Goal: Transaction & Acquisition: Book appointment/travel/reservation

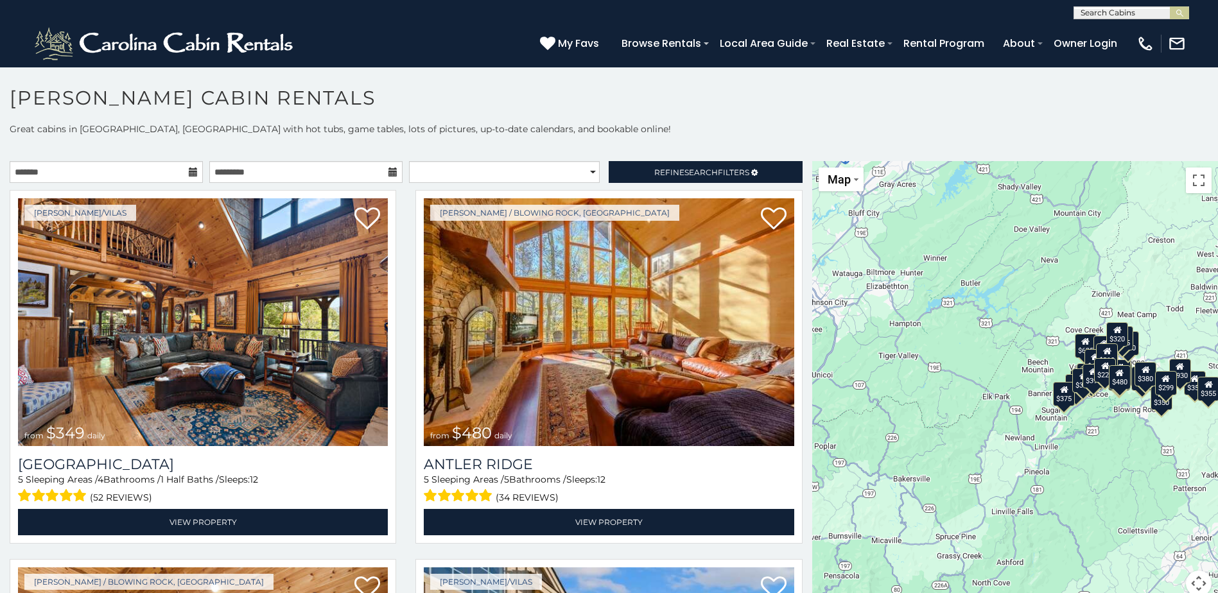
scroll to position [12, 0]
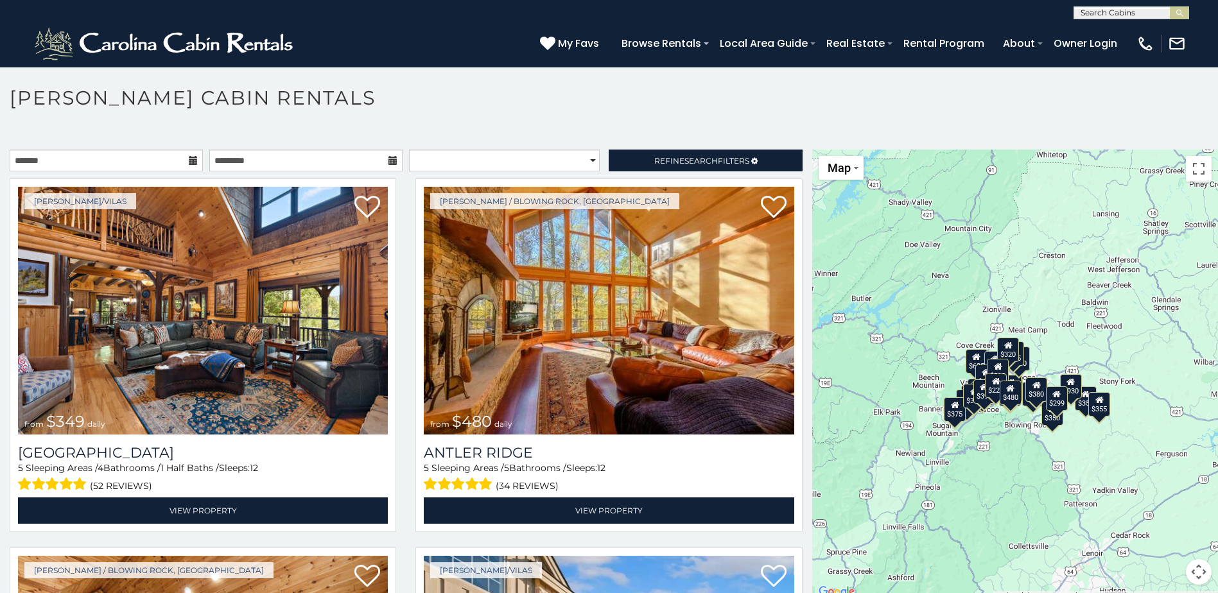
drag, startPoint x: 1078, startPoint y: 354, endPoint x: 967, endPoint y: 377, distance: 113.4
click at [973, 379] on div "$395" at bounding box center [984, 391] width 22 height 24
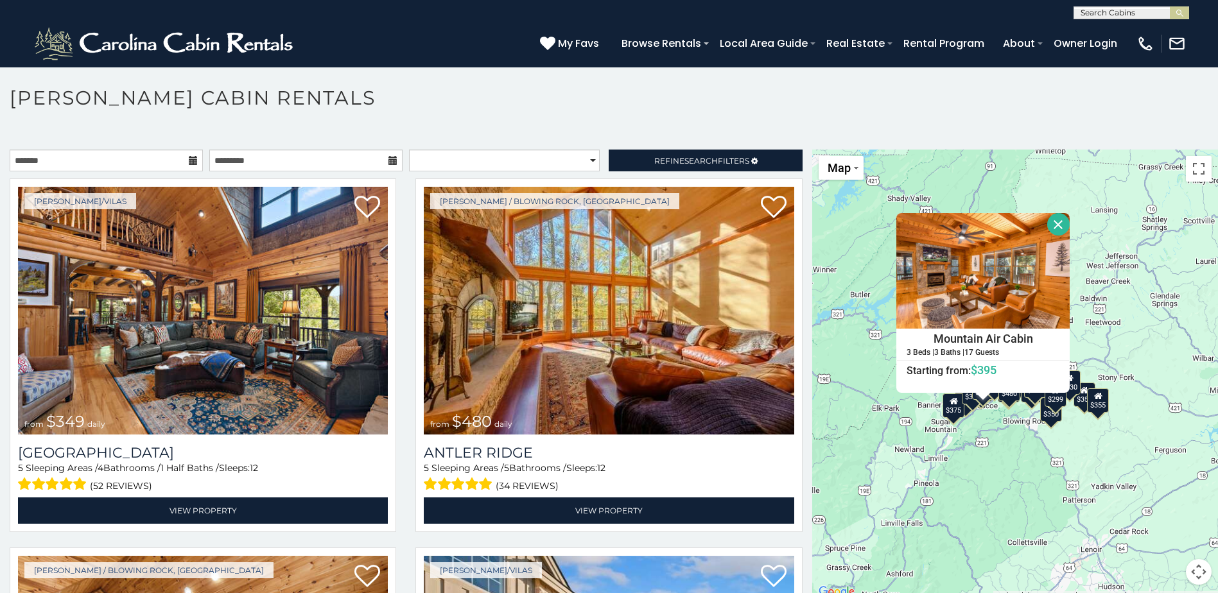
click at [1096, 225] on div "$349 $480 $315 $425 $355 $635 $930 $675 $400 $451 $330 $400 $485 $460 $395 $250…" at bounding box center [1015, 375] width 406 height 451
click at [1096, 464] on div "$349 $480 $315 $425 $355 $635 $930 $675 $400 $451 $330 $400 $485 $460 $395 $250…" at bounding box center [1015, 375] width 406 height 451
click at [1047, 218] on button "Close" at bounding box center [1058, 224] width 22 height 22
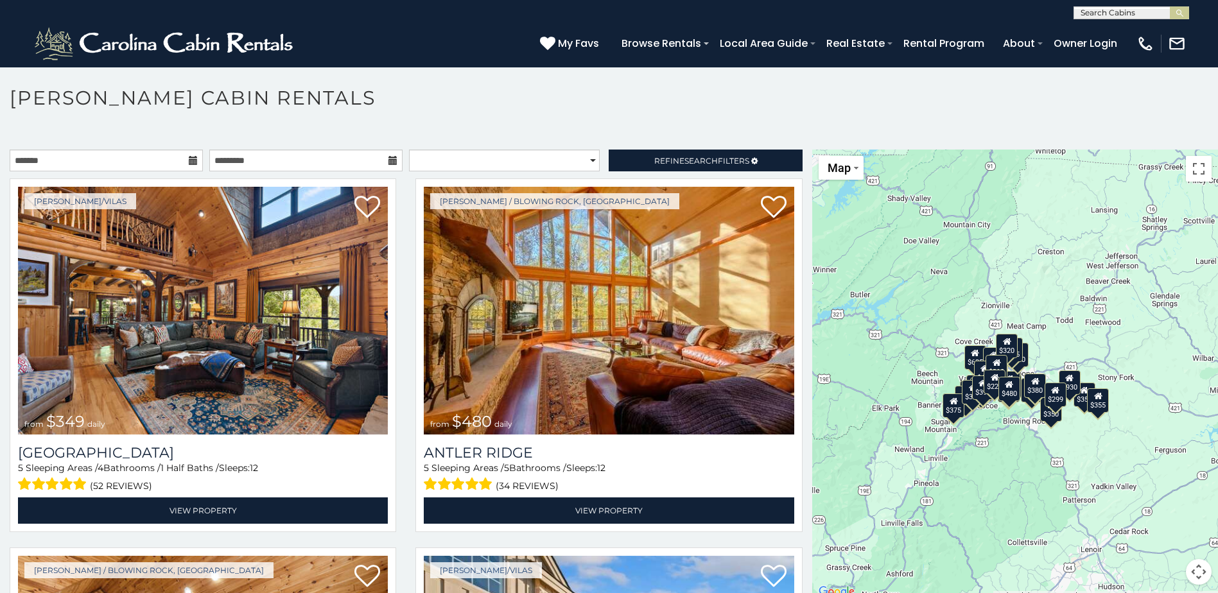
click at [1047, 340] on div "$349 $480 $315 $425 $355 $635 $930 $675 $400 $451 $330 $400 $485 $460 $395 $250…" at bounding box center [1015, 375] width 406 height 451
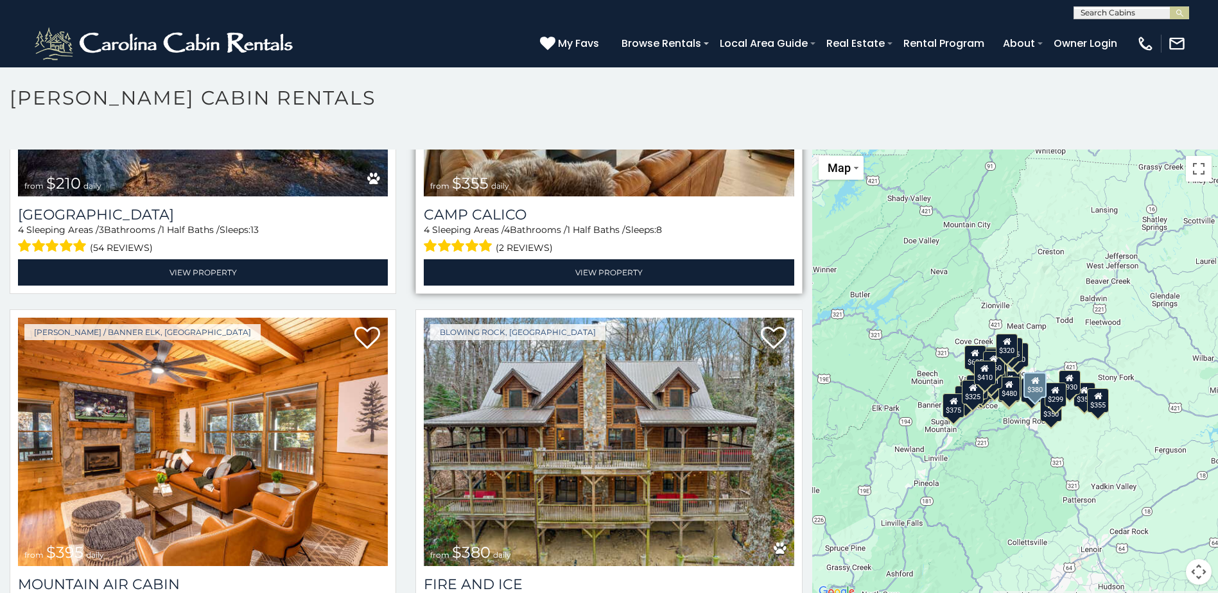
scroll to position [4749, 0]
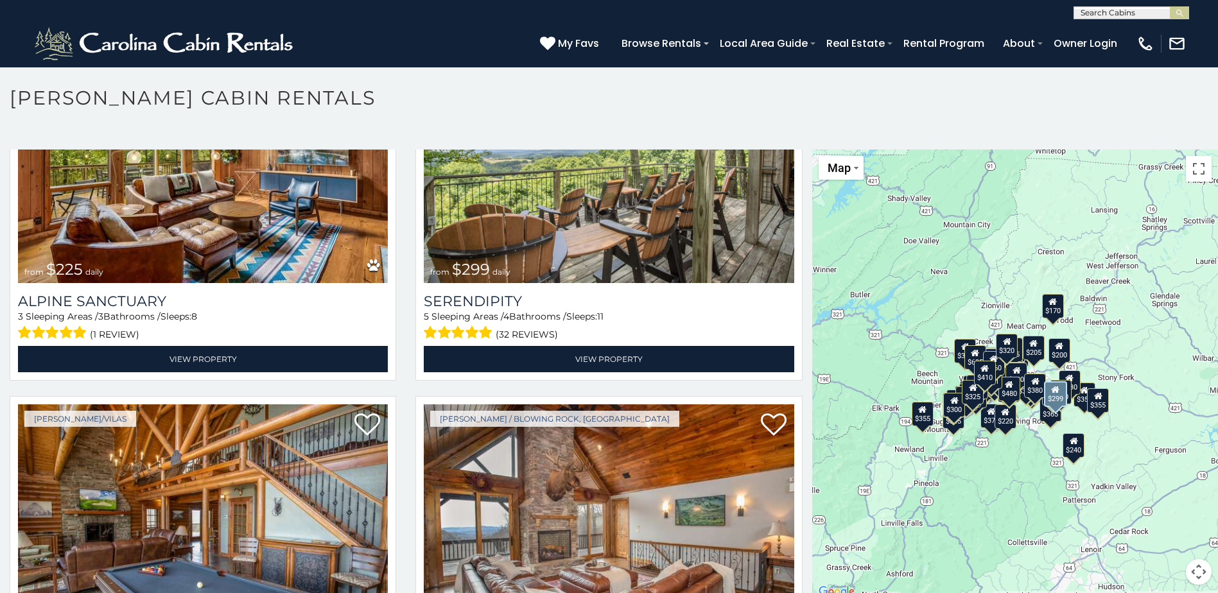
scroll to position [5384, 0]
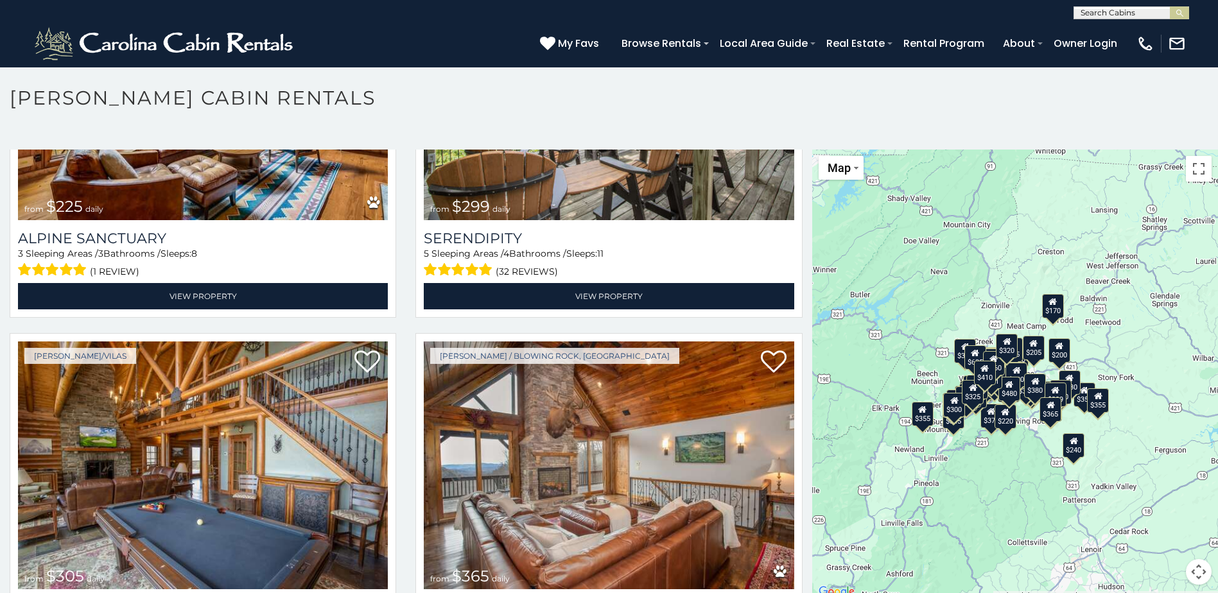
click at [1003, 418] on div "$220" at bounding box center [1005, 416] width 22 height 24
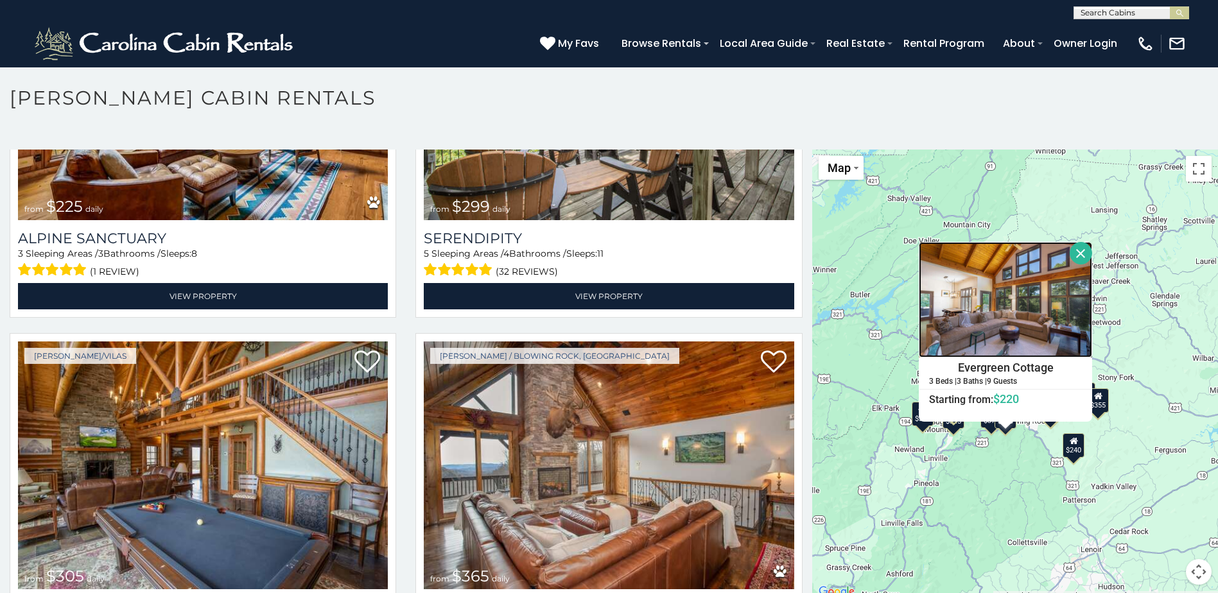
click at [1003, 320] on img at bounding box center [1004, 300] width 173 height 116
click at [997, 495] on div "$349 $480 $315 $425 $355 $635 $930 $675 $400 $451 $330 $400 $485 $460 $395 $250…" at bounding box center [1015, 375] width 406 height 451
click at [1076, 246] on button "Close" at bounding box center [1080, 253] width 22 height 22
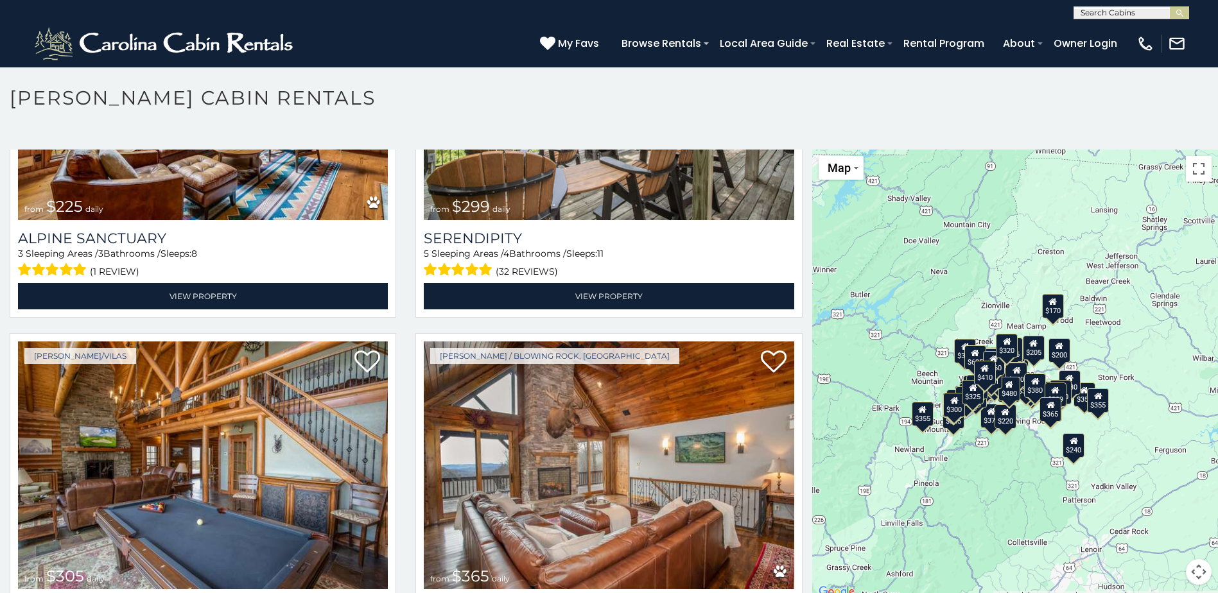
click at [1029, 350] on div "$205" at bounding box center [1033, 348] width 22 height 24
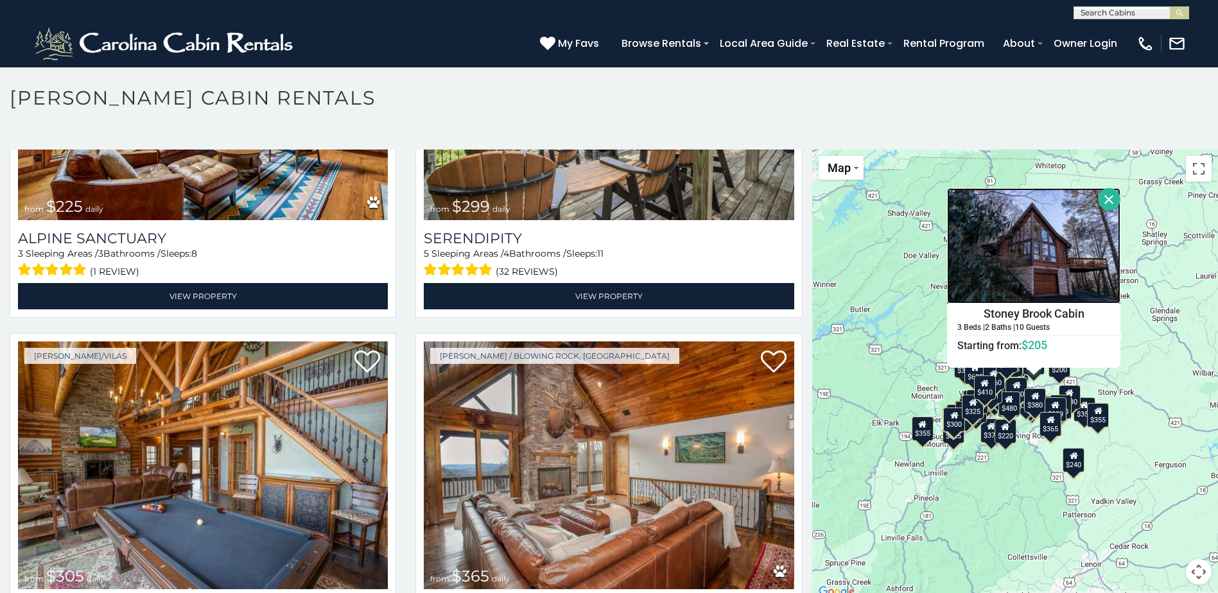
click at [1041, 255] on img at bounding box center [1033, 246] width 173 height 116
click at [1103, 192] on button "Close" at bounding box center [1109, 199] width 22 height 22
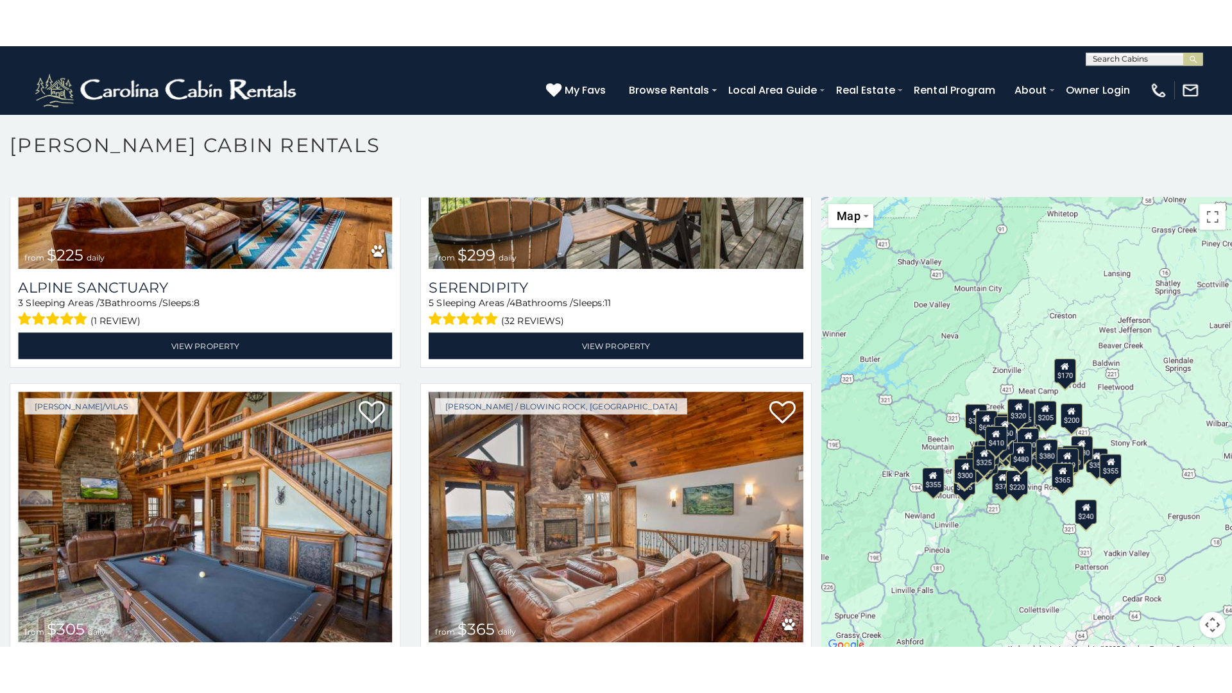
scroll to position [0, 0]
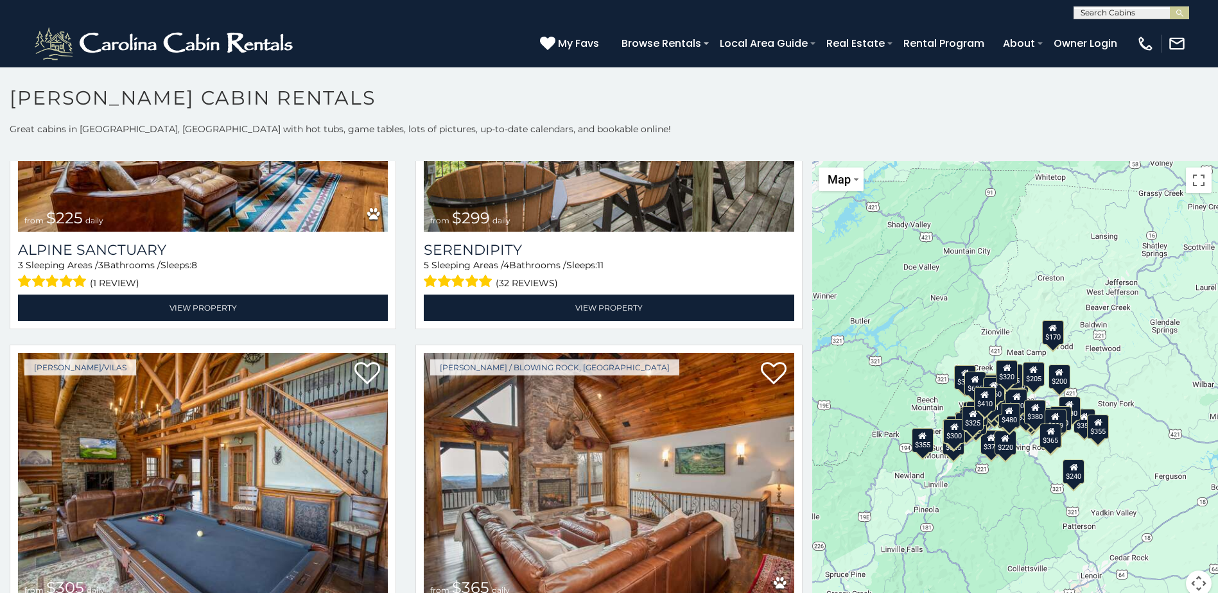
click at [987, 483] on div "$349 $480 $315 $425 $355 $635 $930 $675 $400 $451 $330 $400 $485 $460 $395 $250…" at bounding box center [1015, 386] width 406 height 451
drag, startPoint x: 1195, startPoint y: 173, endPoint x: 1198, endPoint y: 241, distance: 67.4
click at [1195, 174] on button "Toggle fullscreen view" at bounding box center [1198, 181] width 26 height 26
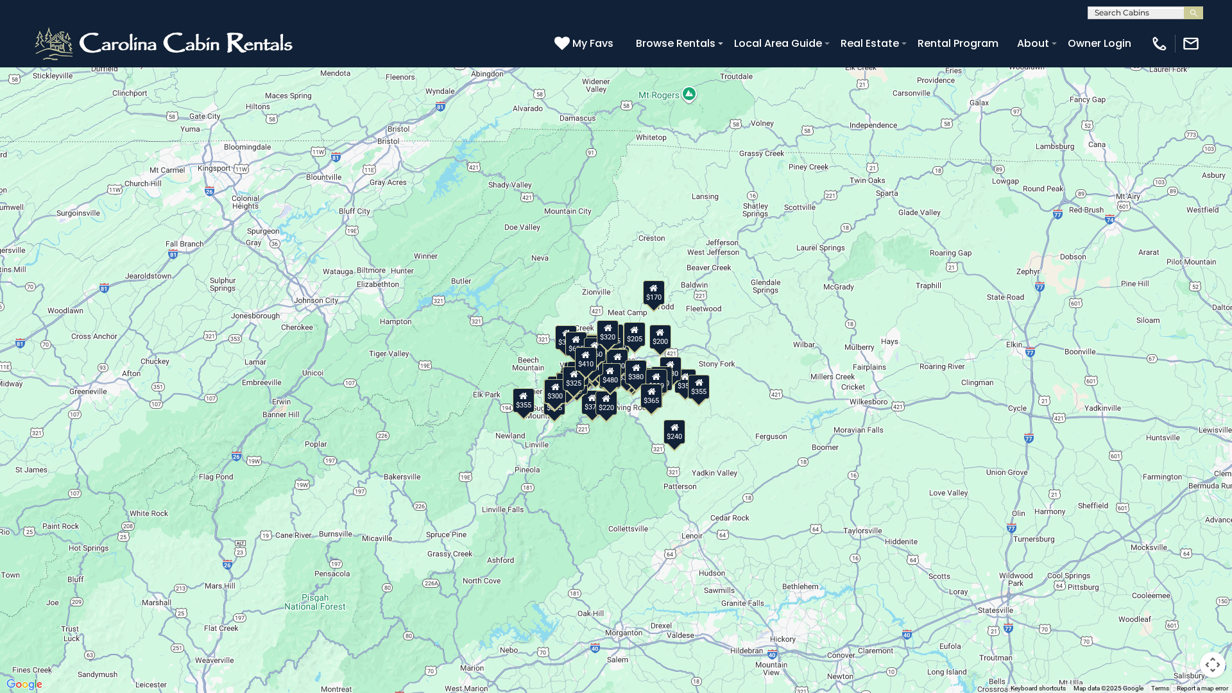
click at [647, 360] on div "$380" at bounding box center [636, 372] width 22 height 24
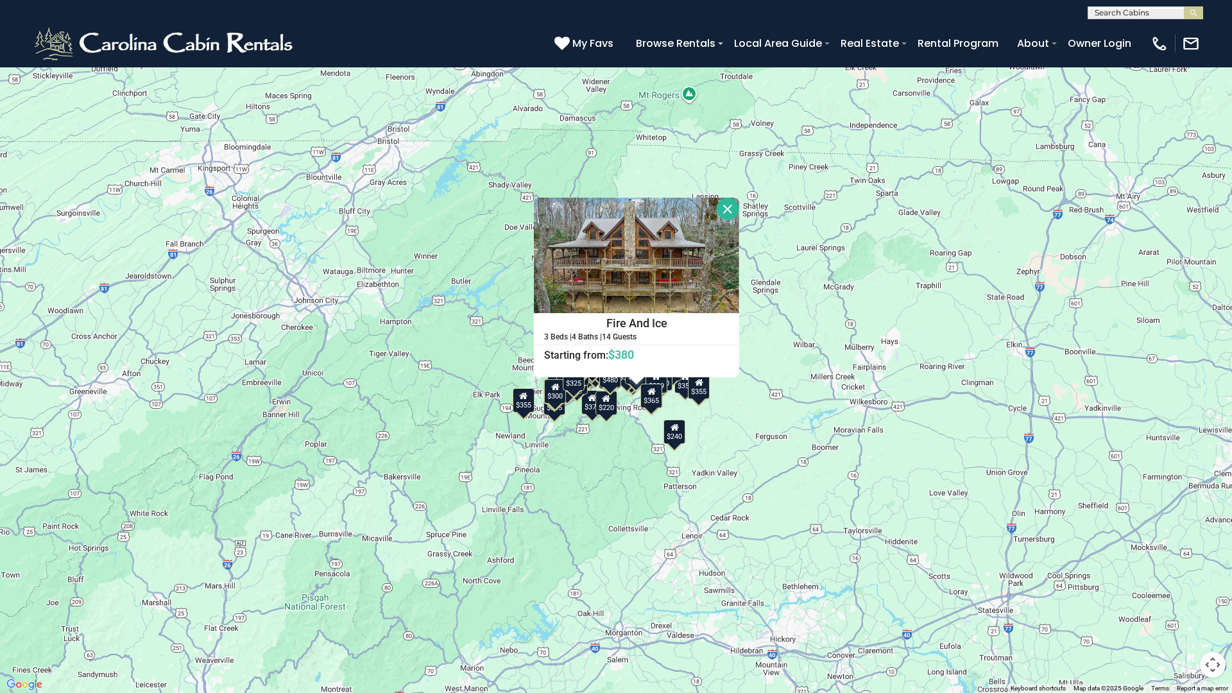
click at [727, 206] on button "Close" at bounding box center [728, 209] width 22 height 22
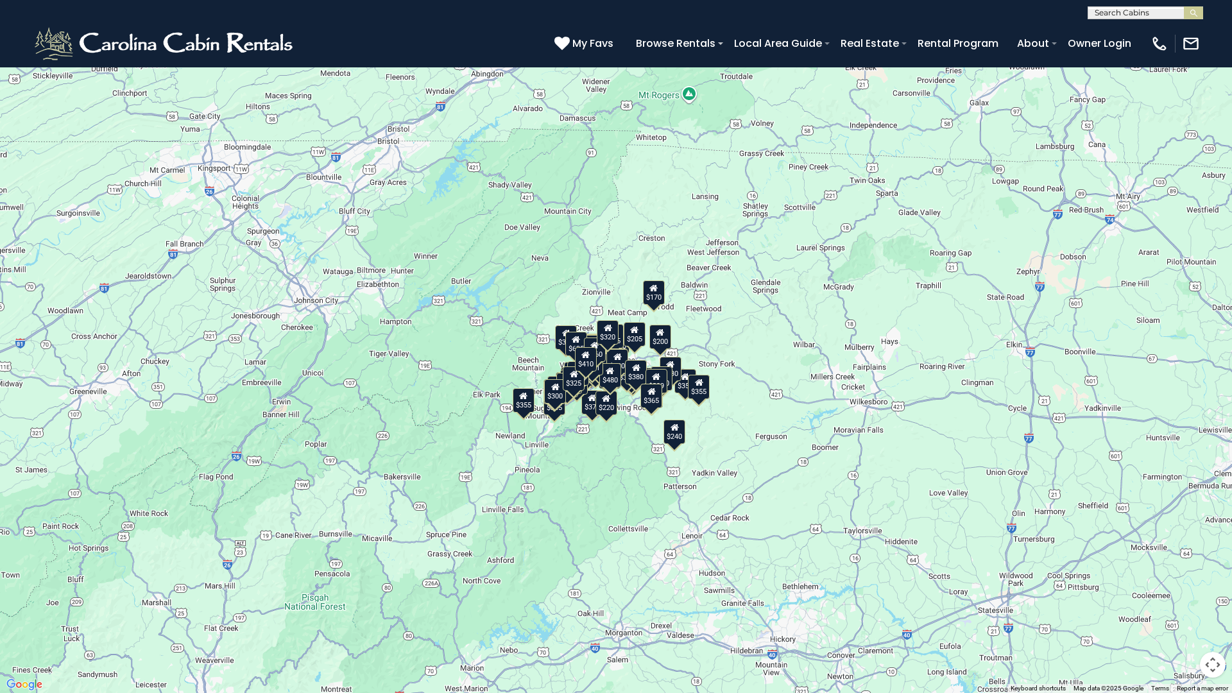
click at [673, 379] on div "$220" at bounding box center [662, 378] width 22 height 24
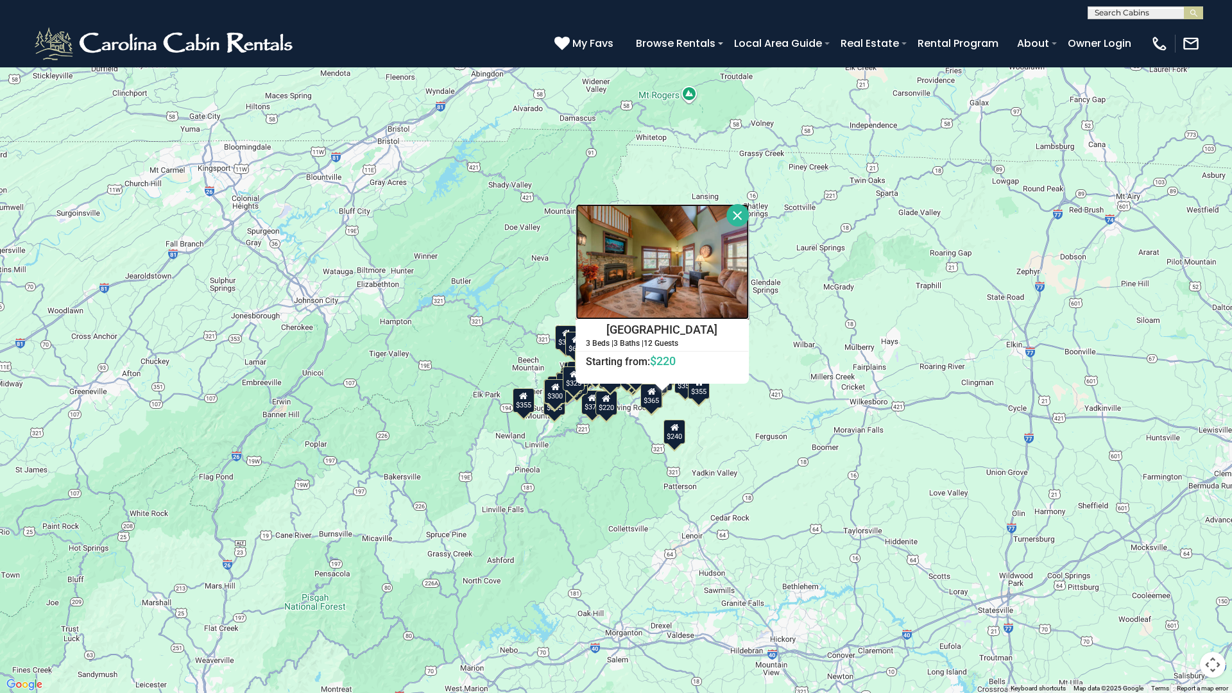
click at [655, 289] on img at bounding box center [662, 262] width 173 height 116
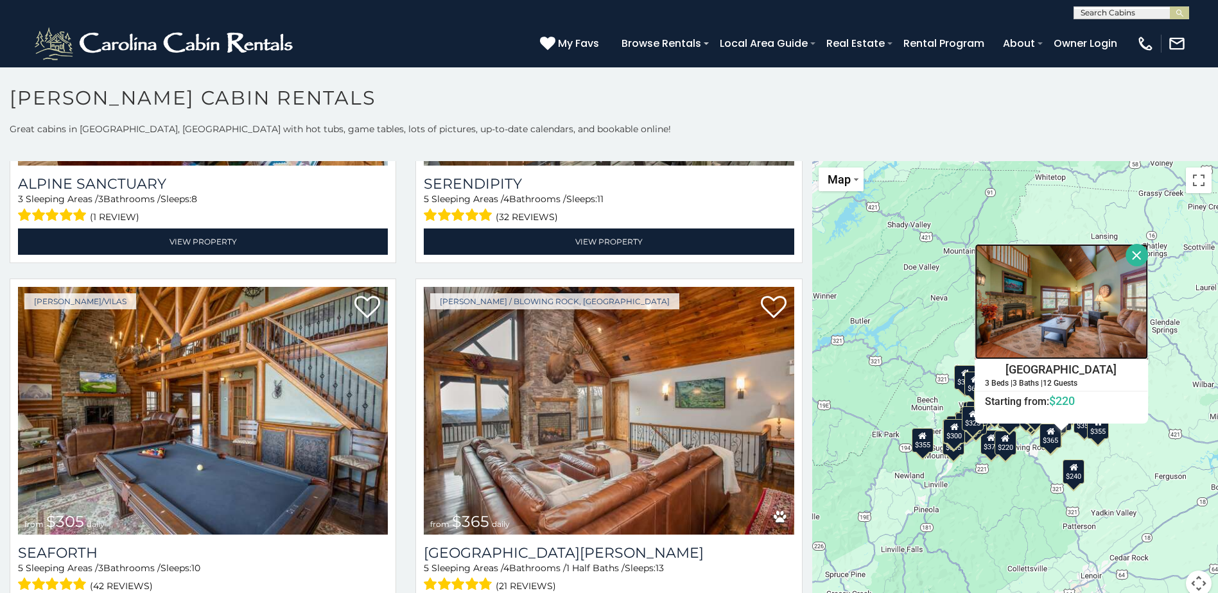
scroll to position [5384, 0]
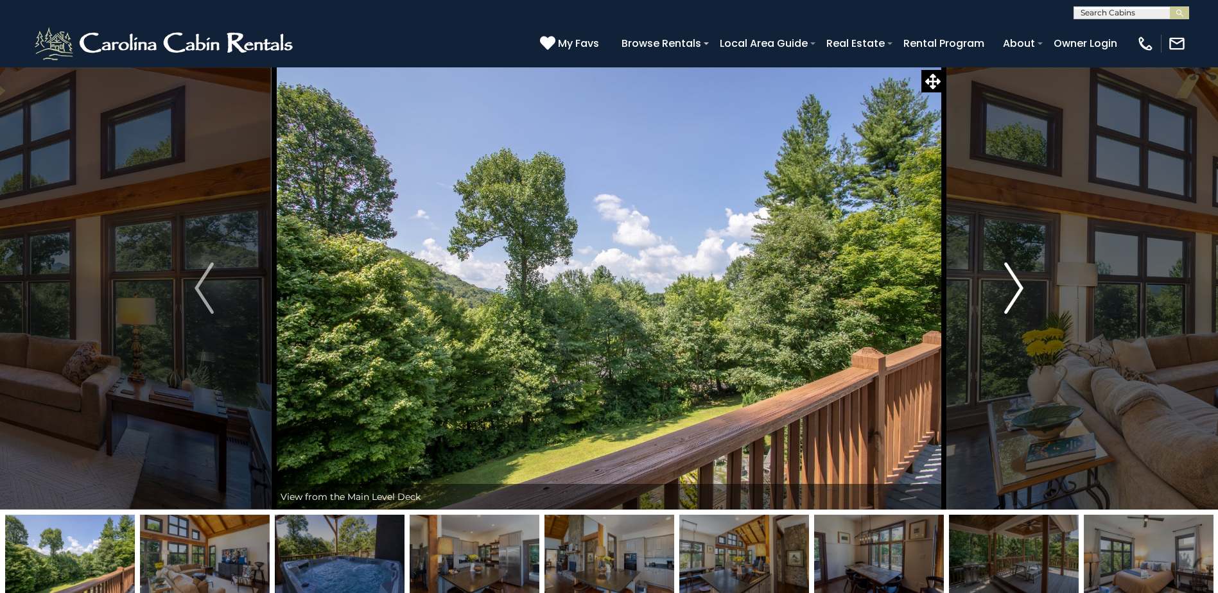
click at [1016, 279] on img "Next" at bounding box center [1013, 288] width 19 height 51
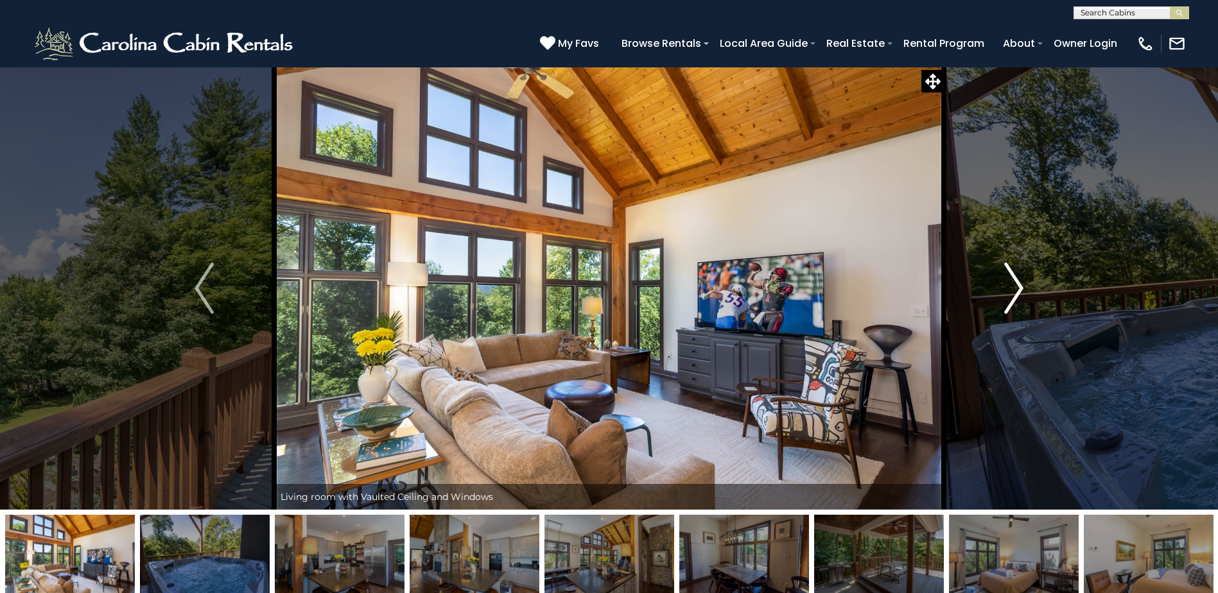
click at [1016, 279] on img "Next" at bounding box center [1013, 288] width 19 height 51
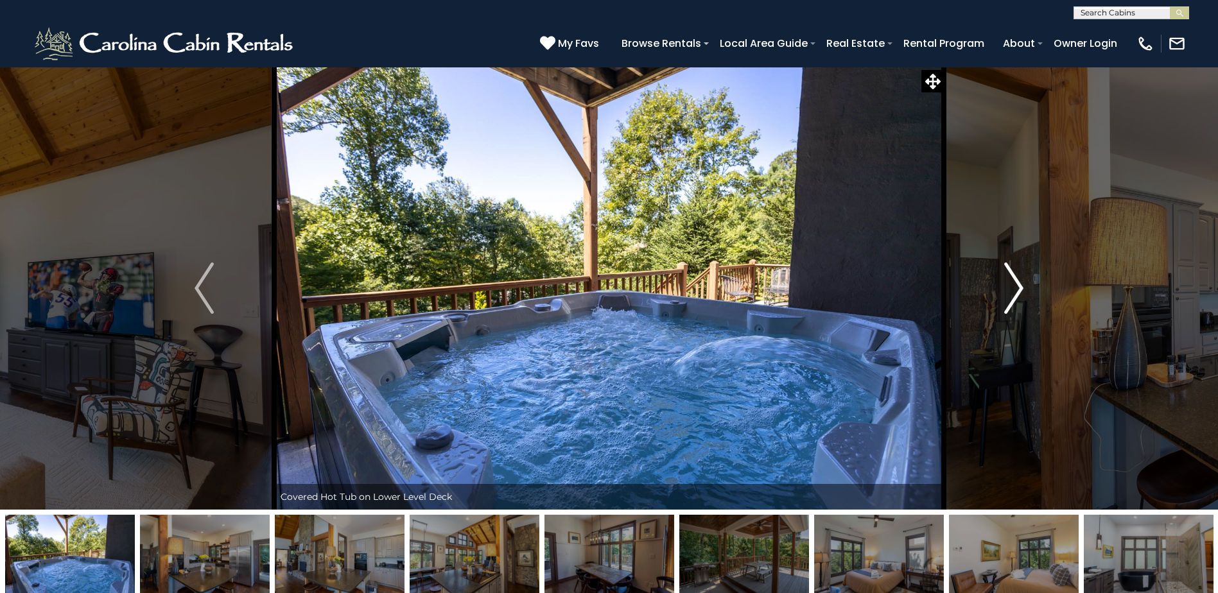
click at [1016, 279] on img "Next" at bounding box center [1013, 288] width 19 height 51
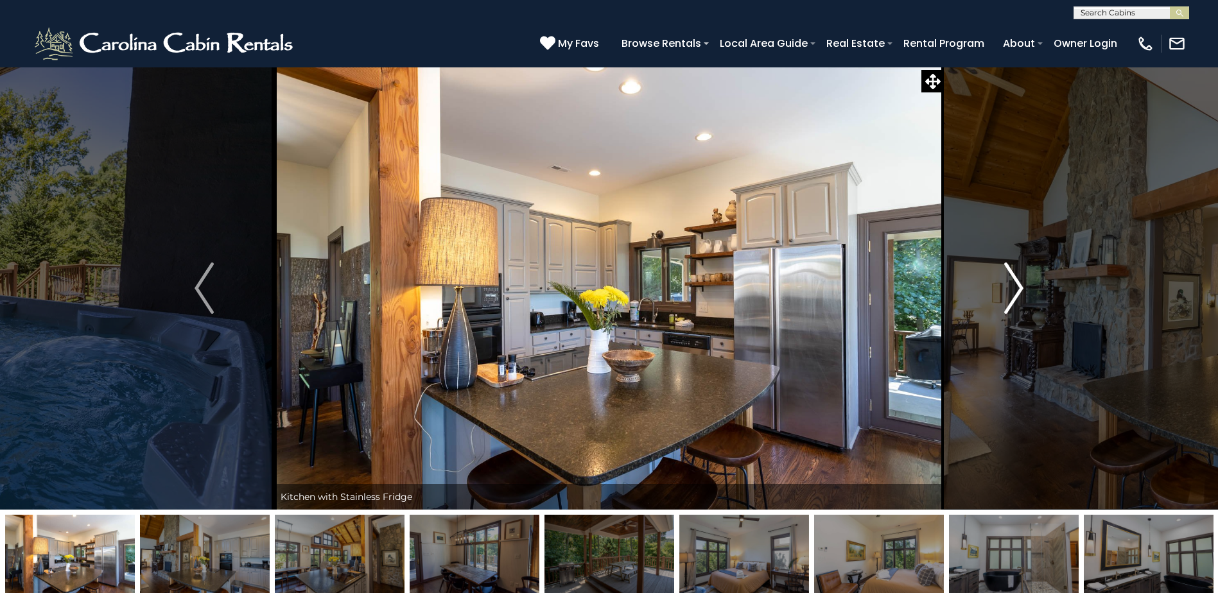
click at [1016, 279] on img "Next" at bounding box center [1013, 288] width 19 height 51
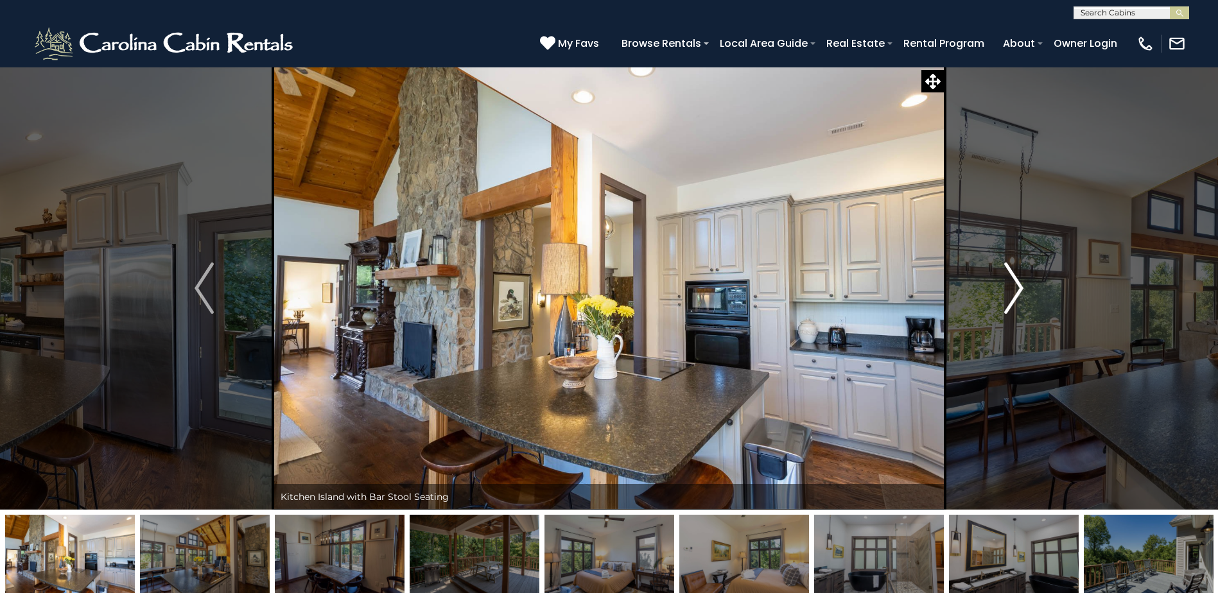
click at [1016, 279] on img "Next" at bounding box center [1013, 288] width 19 height 51
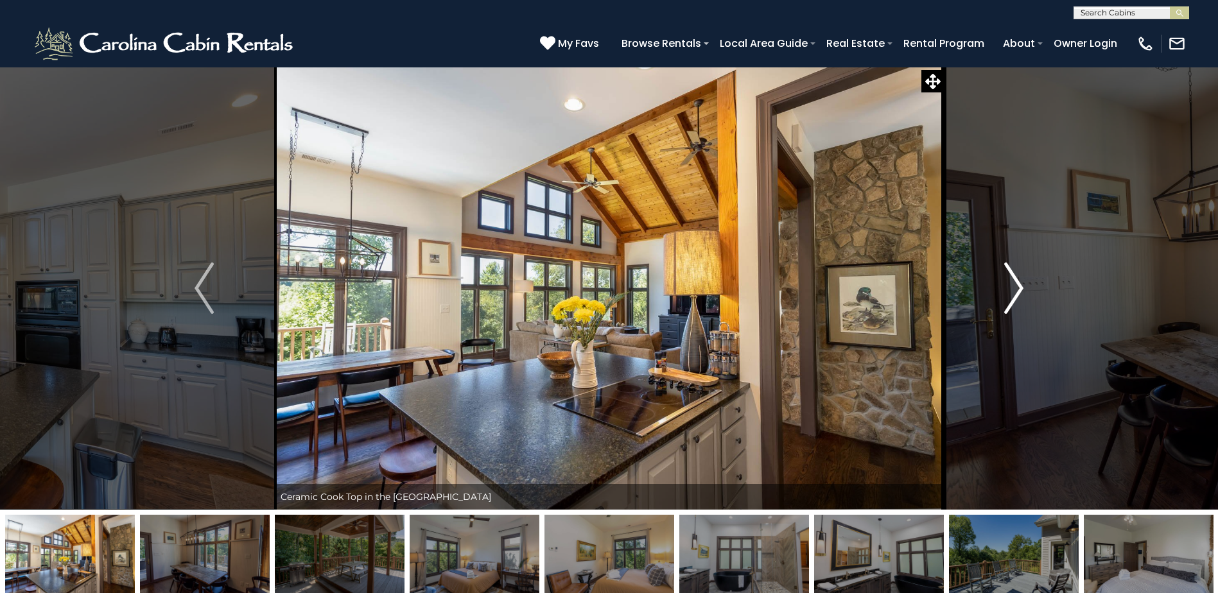
click at [1016, 279] on img "Next" at bounding box center [1013, 288] width 19 height 51
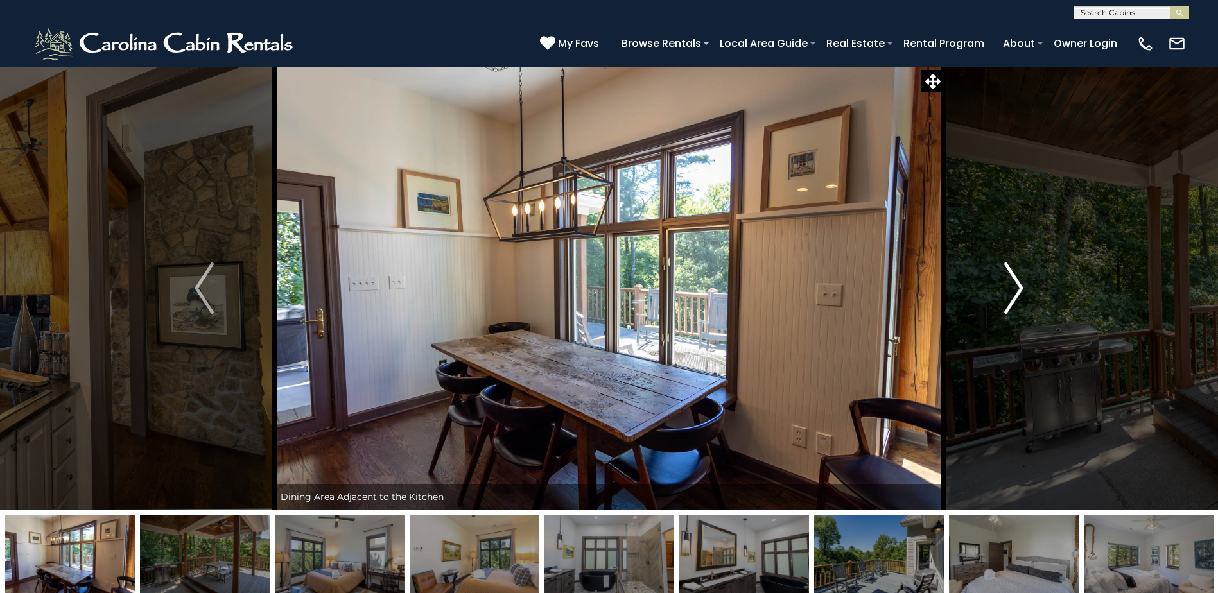
click at [1016, 279] on img "Next" at bounding box center [1013, 288] width 19 height 51
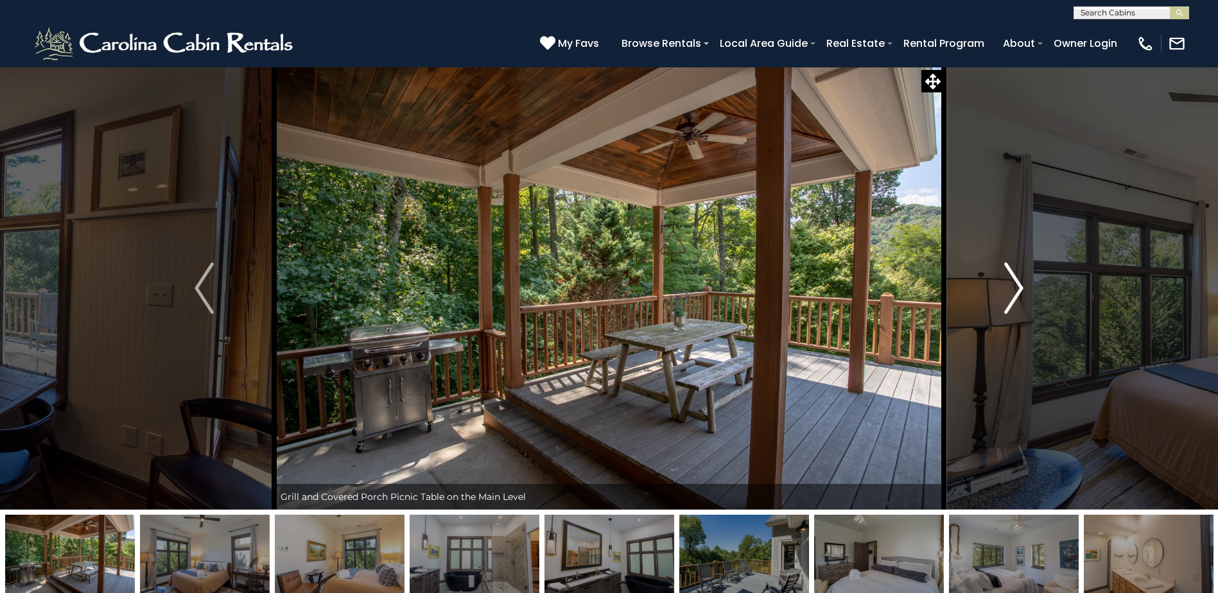
click at [1016, 279] on img "Next" at bounding box center [1013, 288] width 19 height 51
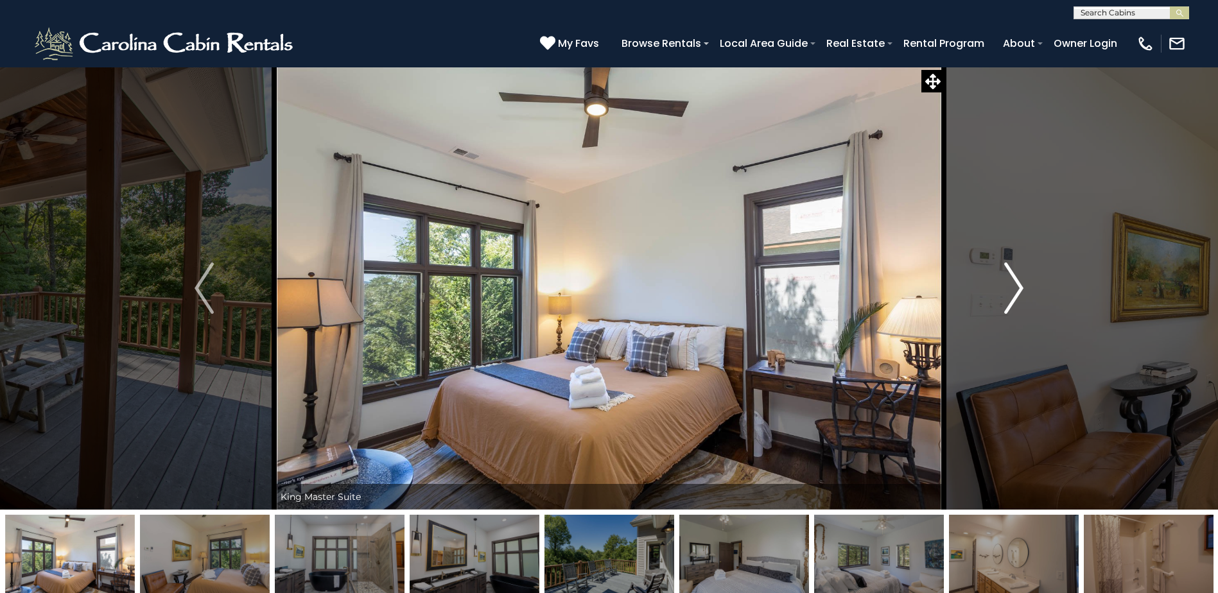
click at [1016, 279] on img "Next" at bounding box center [1013, 288] width 19 height 51
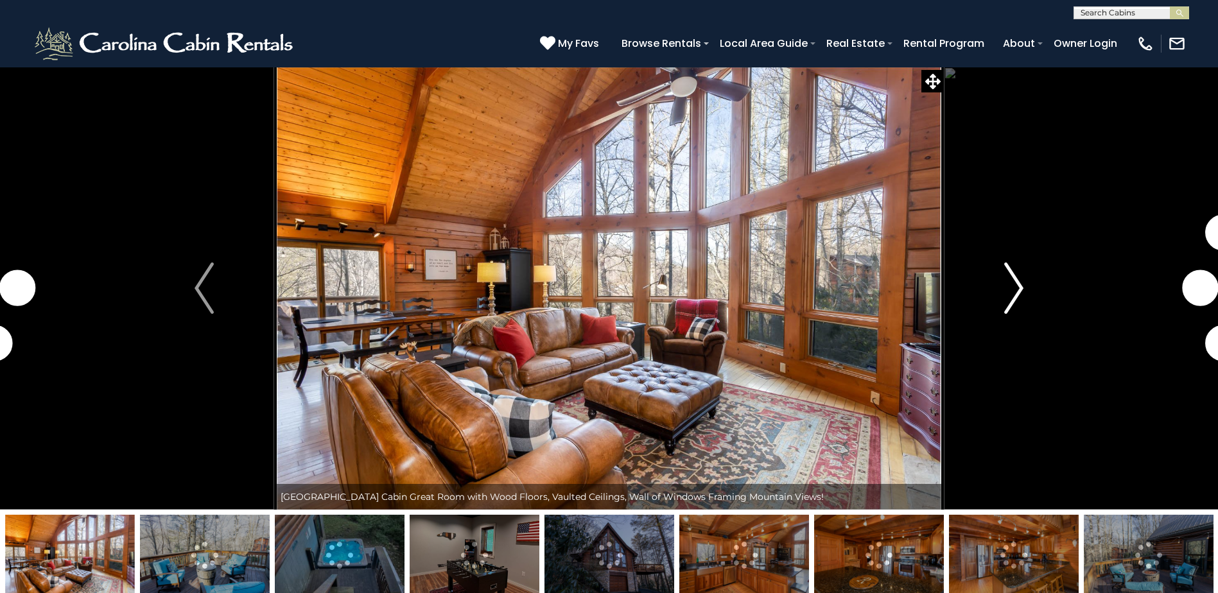
click at [1015, 279] on img "Next" at bounding box center [1013, 288] width 19 height 51
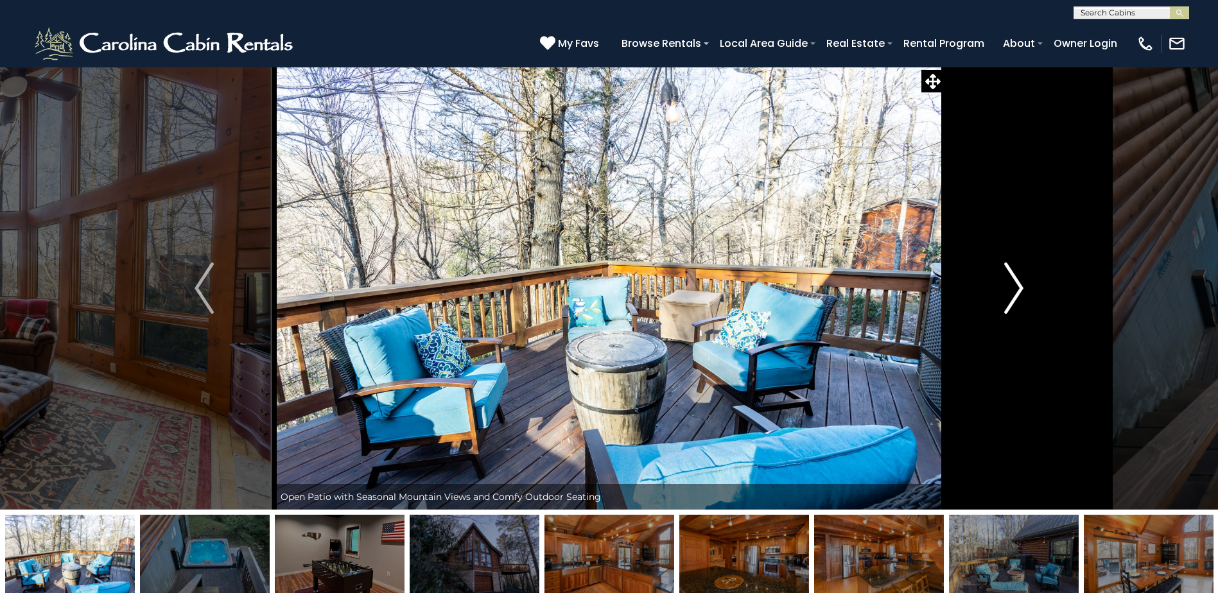
click at [1013, 279] on img "Next" at bounding box center [1013, 288] width 19 height 51
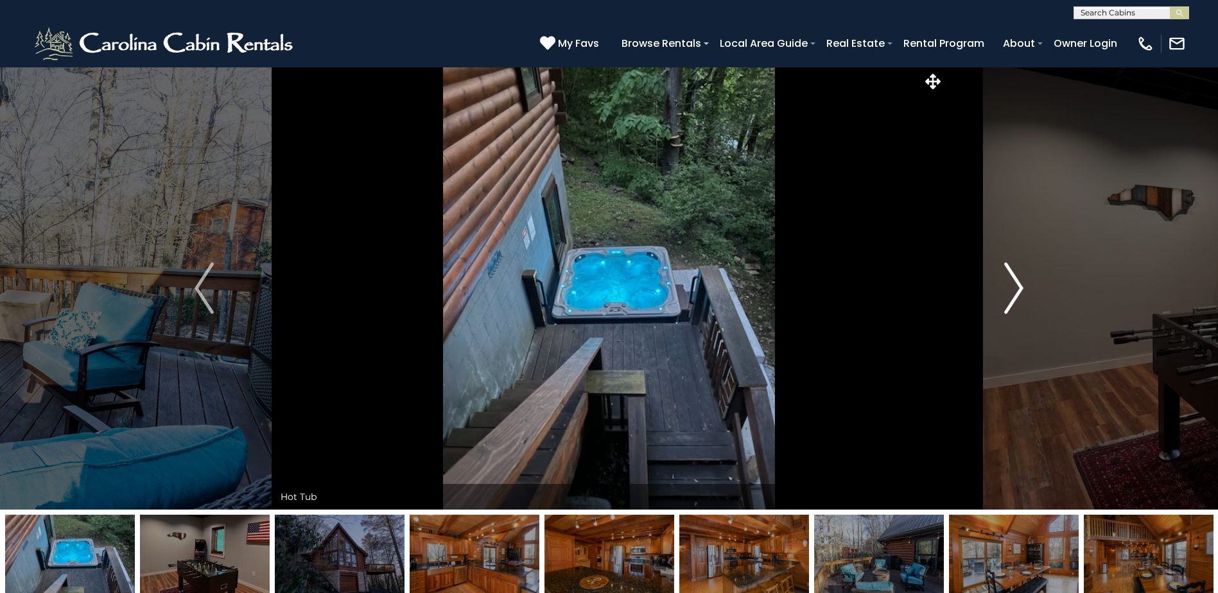
click at [1013, 279] on img "Next" at bounding box center [1013, 288] width 19 height 51
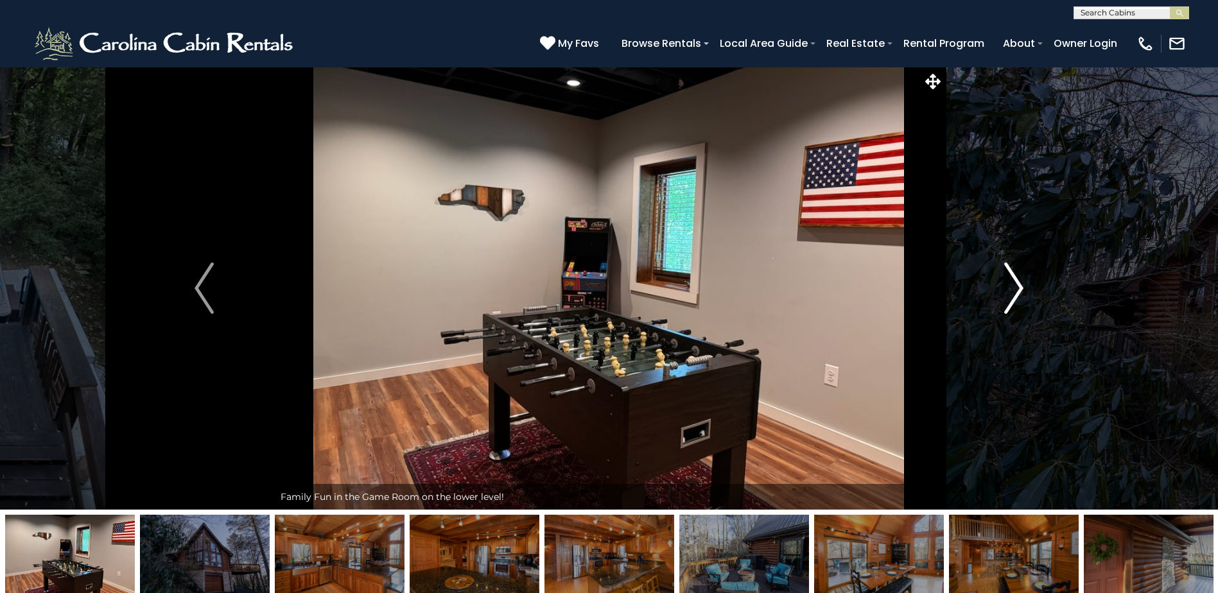
click at [1013, 279] on img "Next" at bounding box center [1013, 288] width 19 height 51
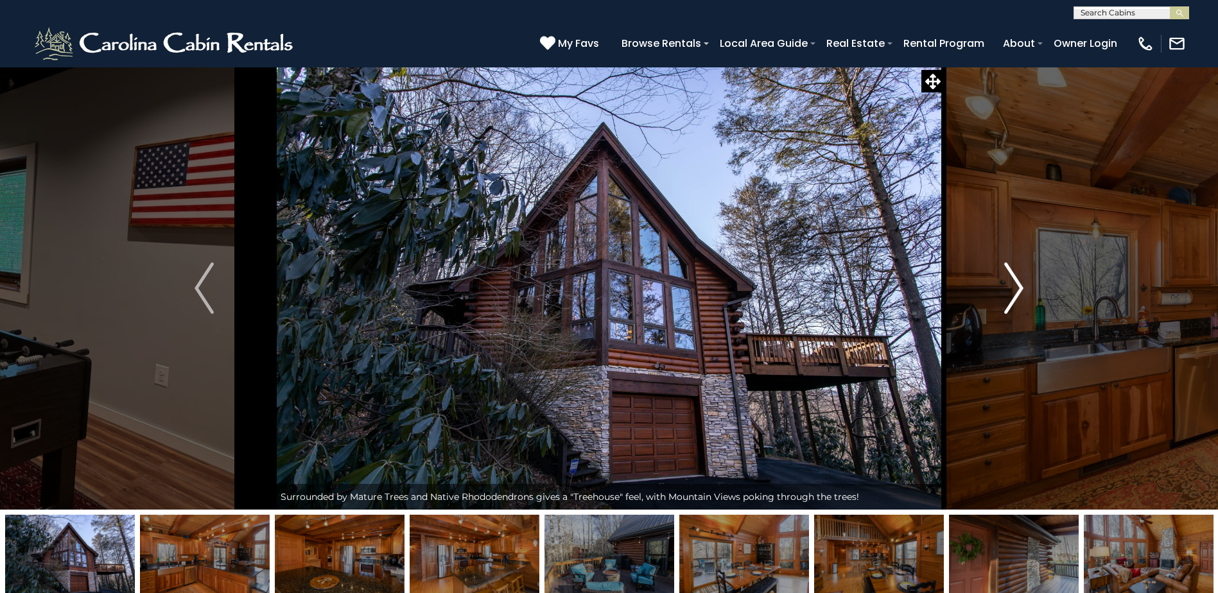
click at [1013, 279] on img "Next" at bounding box center [1013, 288] width 19 height 51
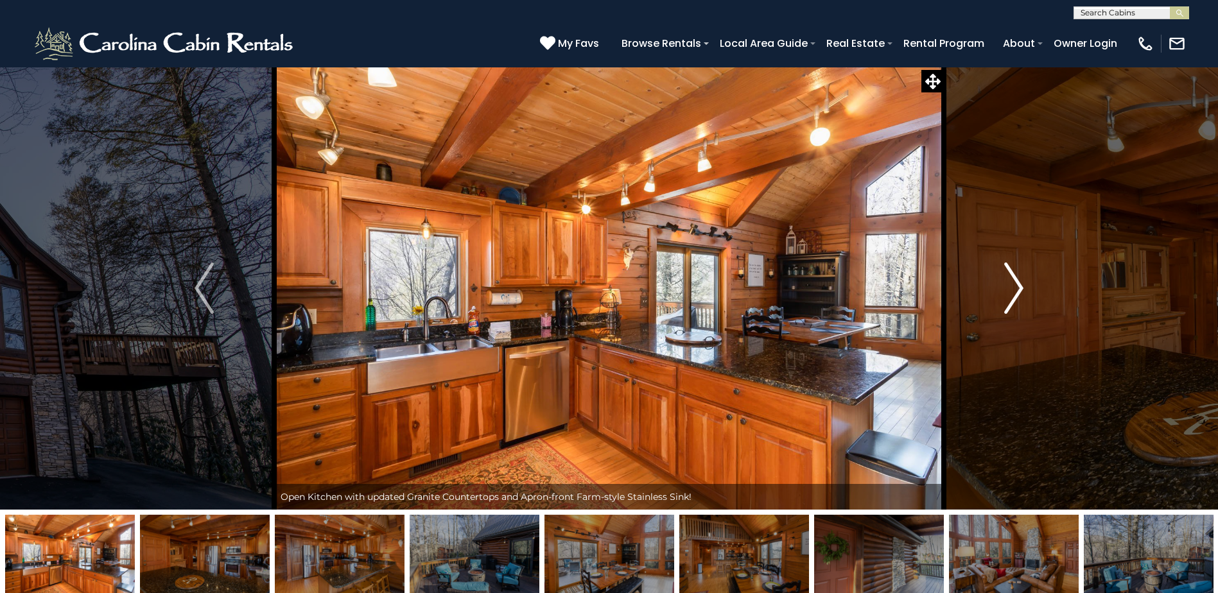
click at [1013, 279] on img "Next" at bounding box center [1013, 288] width 19 height 51
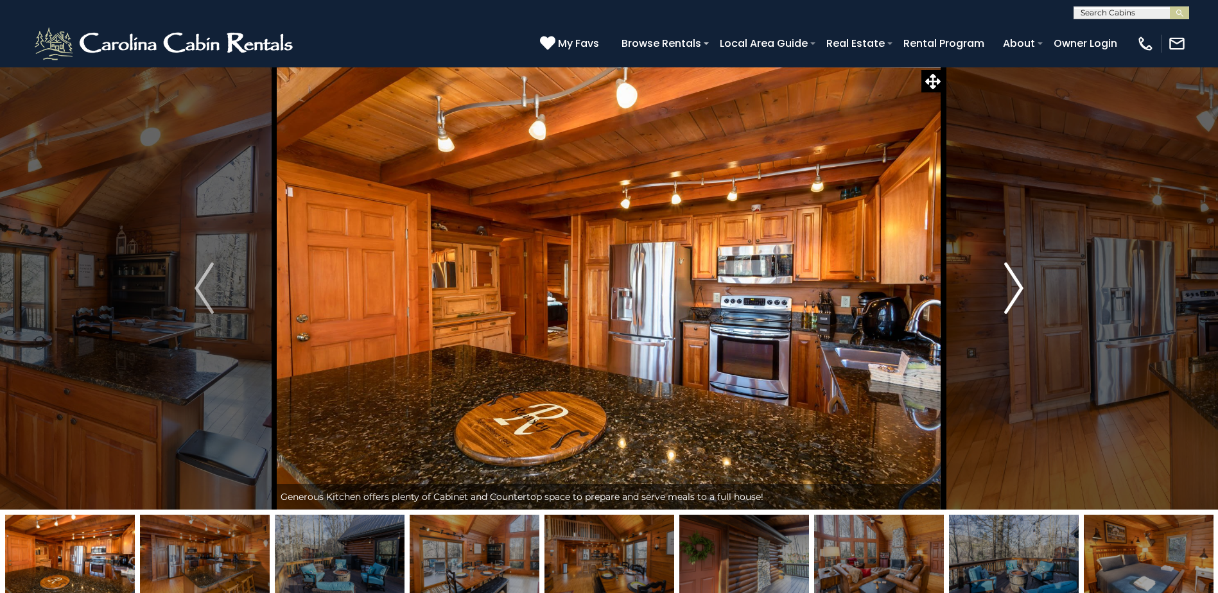
click at [1013, 279] on img "Next" at bounding box center [1013, 288] width 19 height 51
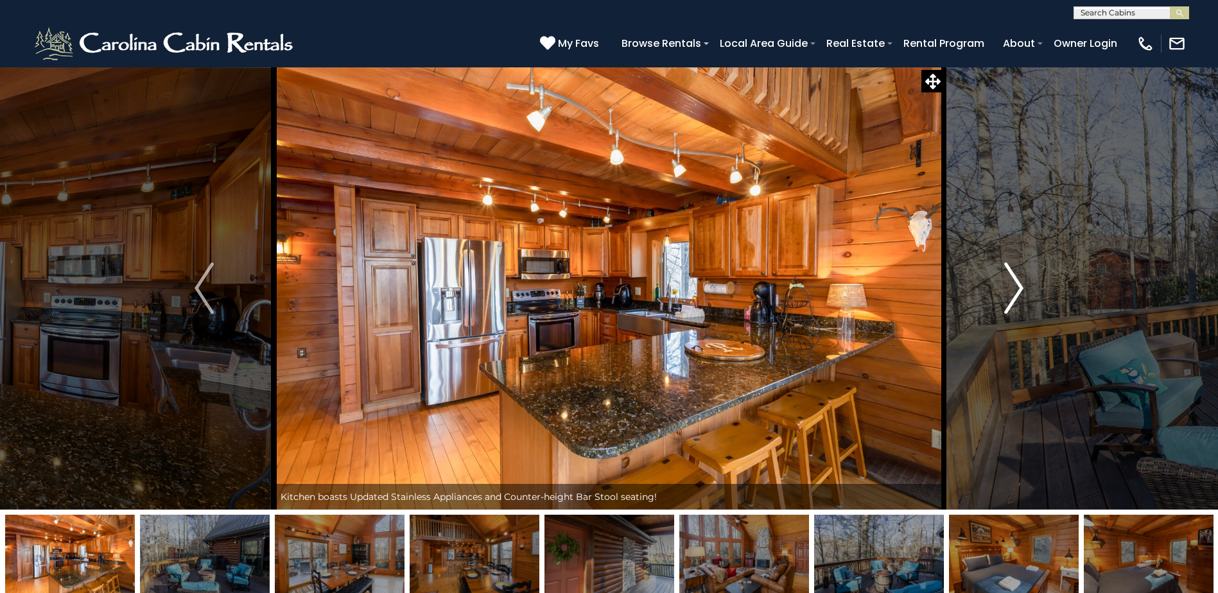
click at [1013, 279] on img "Next" at bounding box center [1013, 288] width 19 height 51
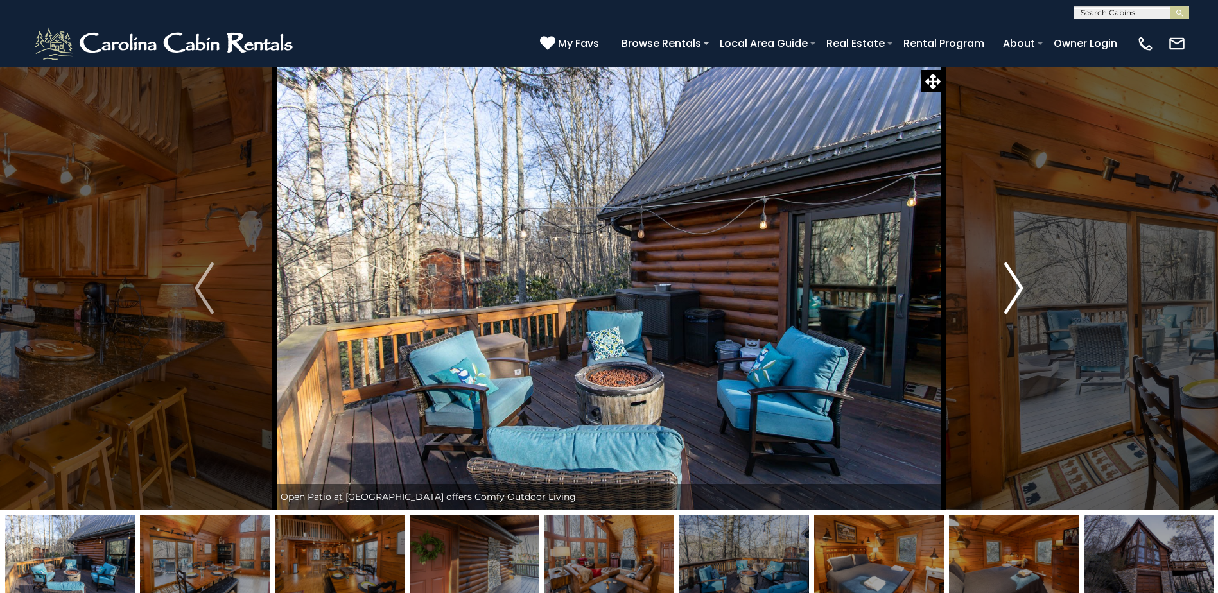
click at [1013, 279] on img "Next" at bounding box center [1013, 288] width 19 height 51
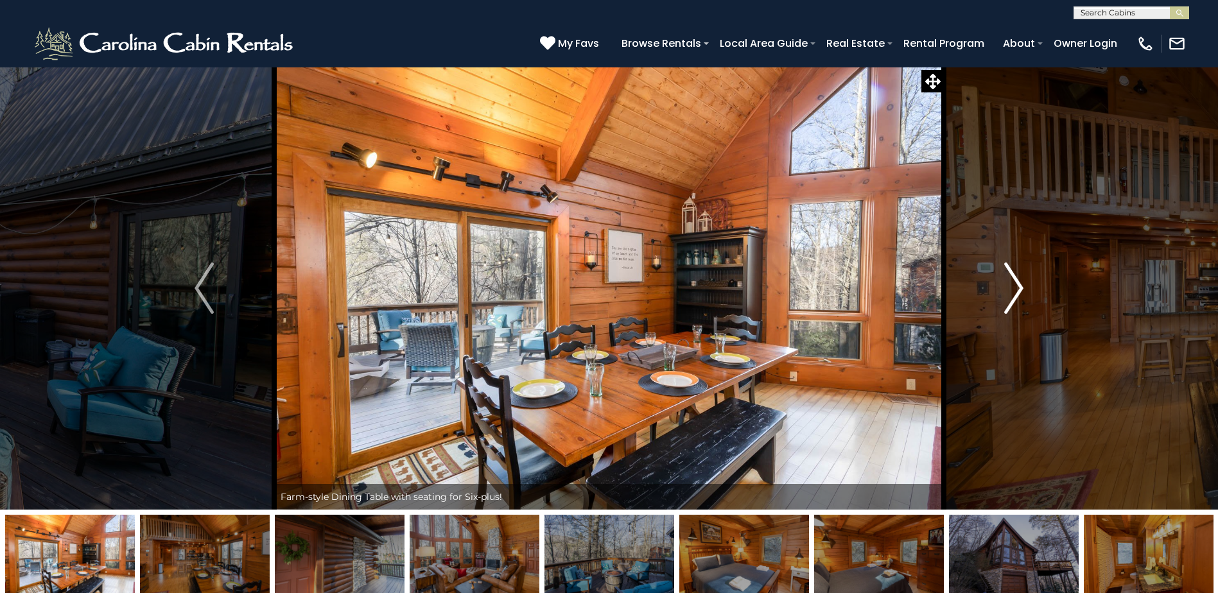
click at [1013, 279] on img "Next" at bounding box center [1013, 288] width 19 height 51
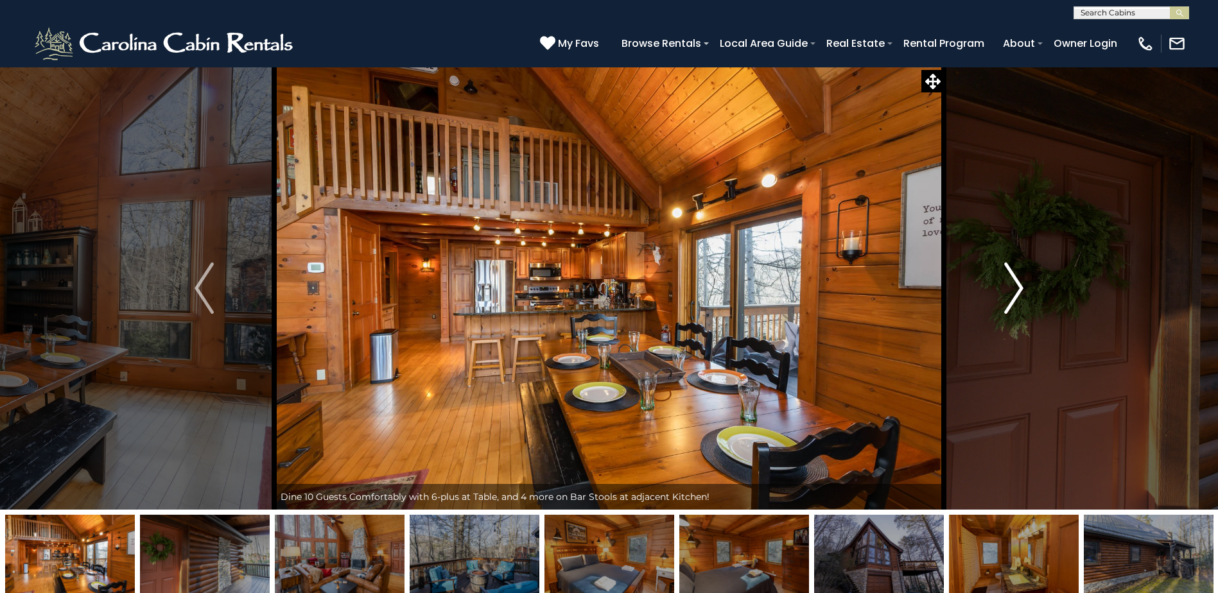
click at [1013, 279] on img "Next" at bounding box center [1013, 288] width 19 height 51
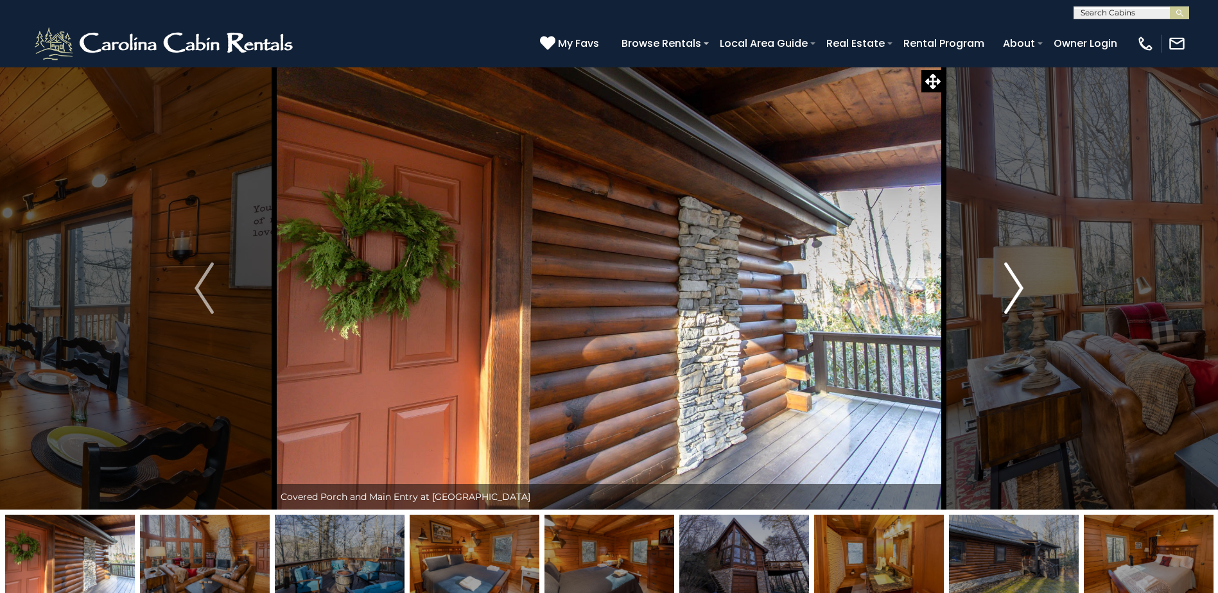
click at [1013, 279] on img "Next" at bounding box center [1013, 288] width 19 height 51
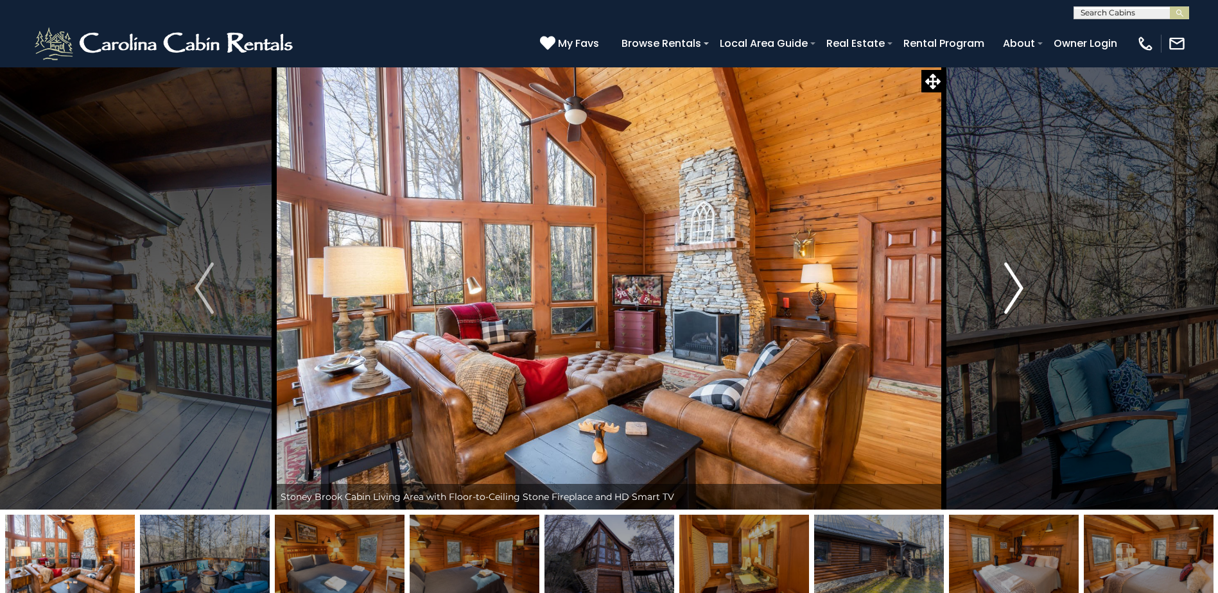
click at [1013, 279] on img "Next" at bounding box center [1013, 288] width 19 height 51
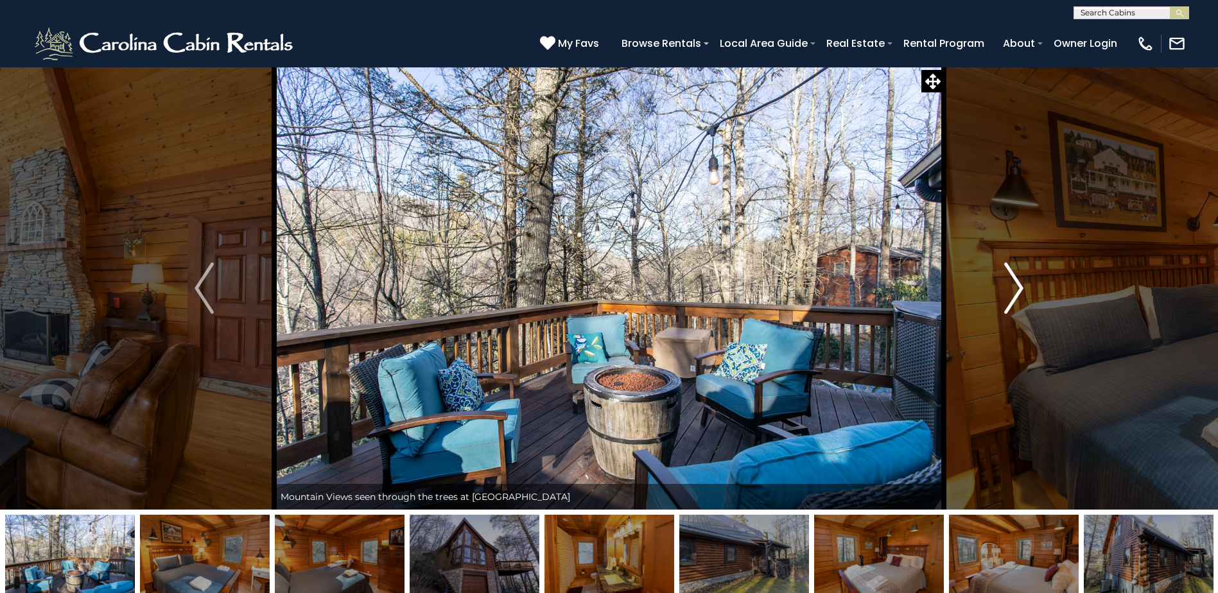
click at [1013, 279] on img "Next" at bounding box center [1013, 288] width 19 height 51
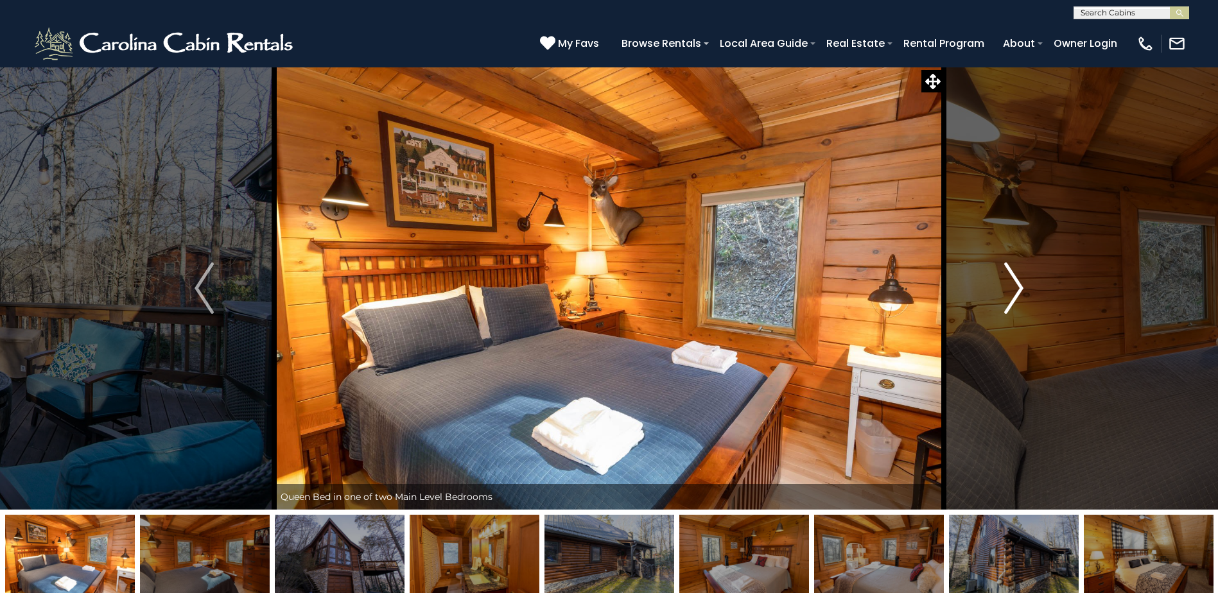
click at [1013, 279] on img "Next" at bounding box center [1013, 288] width 19 height 51
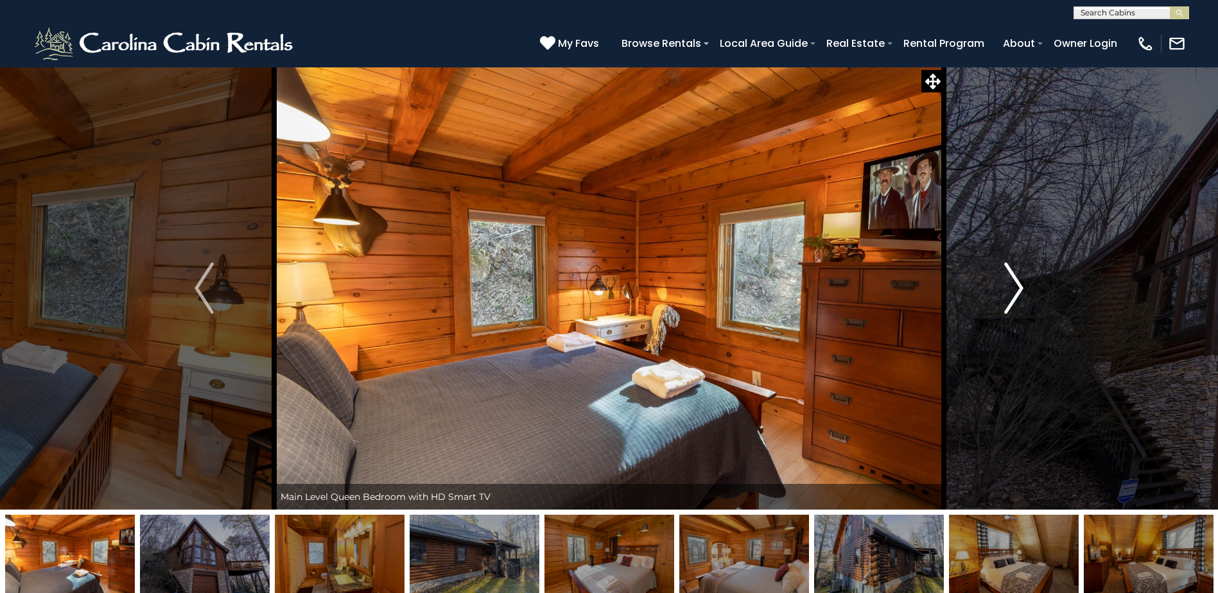
click at [1013, 279] on img "Next" at bounding box center [1013, 288] width 19 height 51
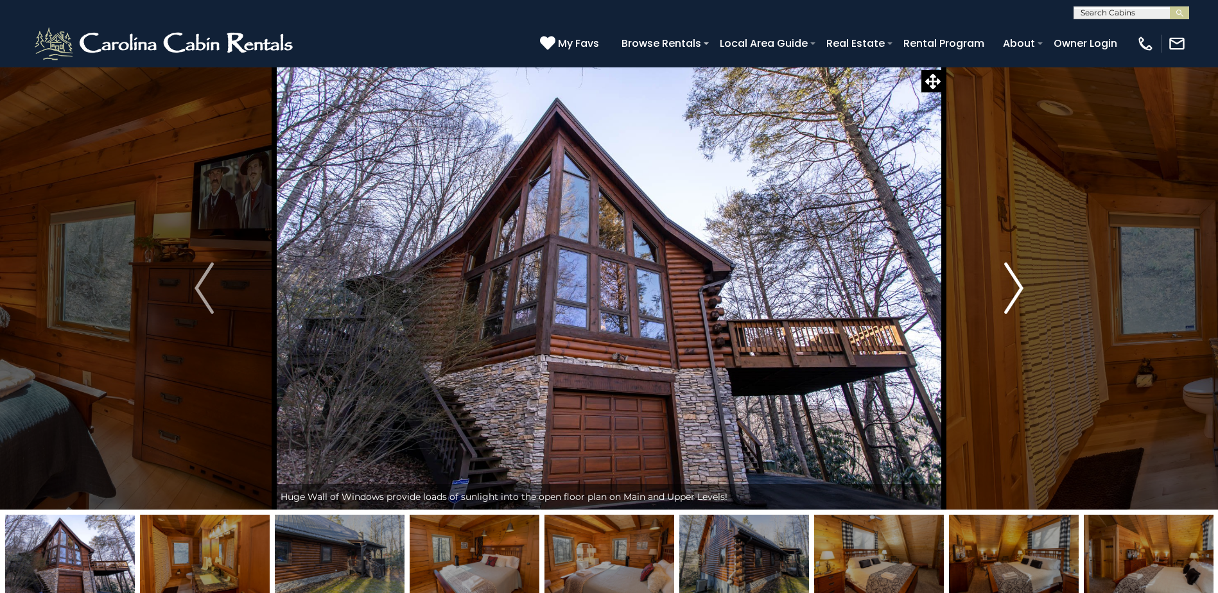
click at [1013, 279] on img "Next" at bounding box center [1013, 288] width 19 height 51
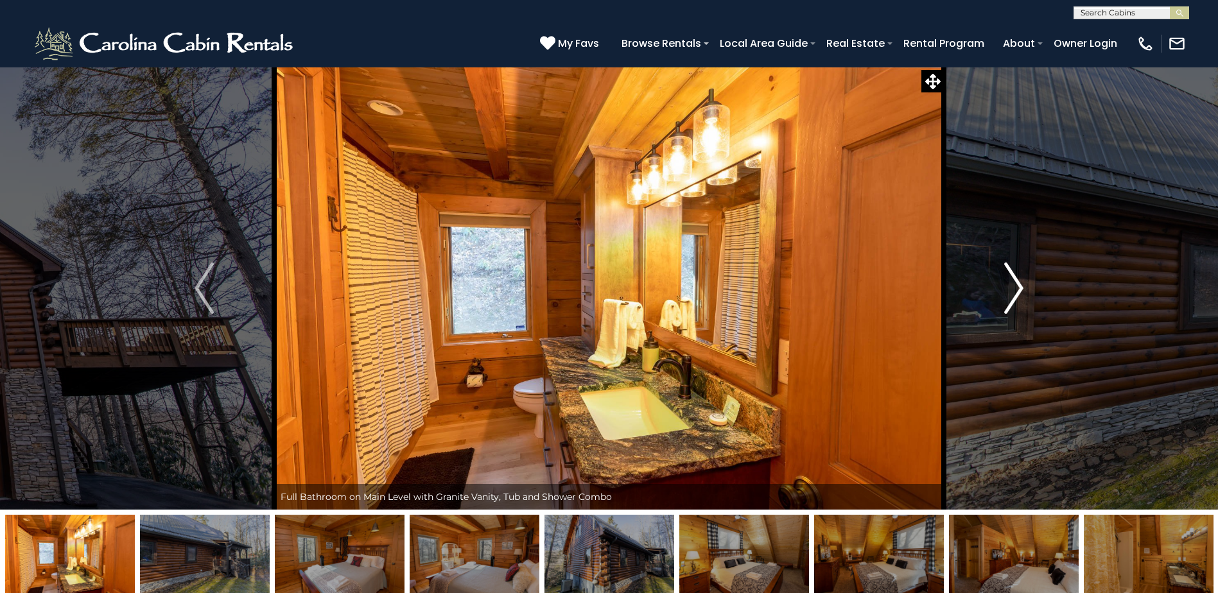
click at [1013, 279] on img "Next" at bounding box center [1013, 288] width 19 height 51
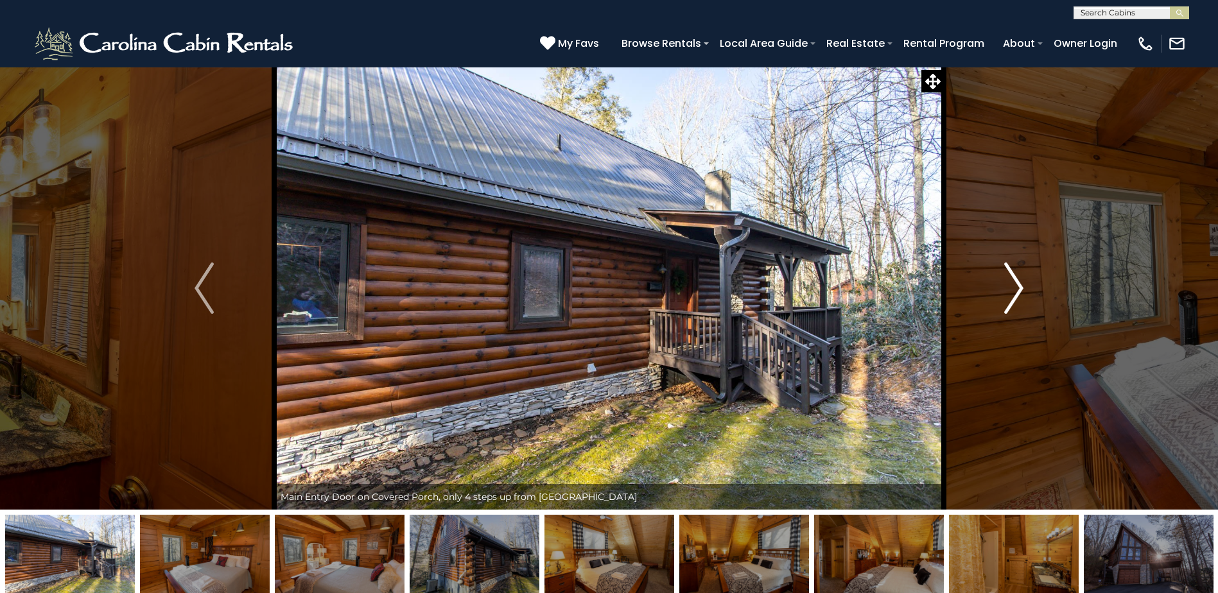
click at [1013, 279] on img "Next" at bounding box center [1013, 288] width 19 height 51
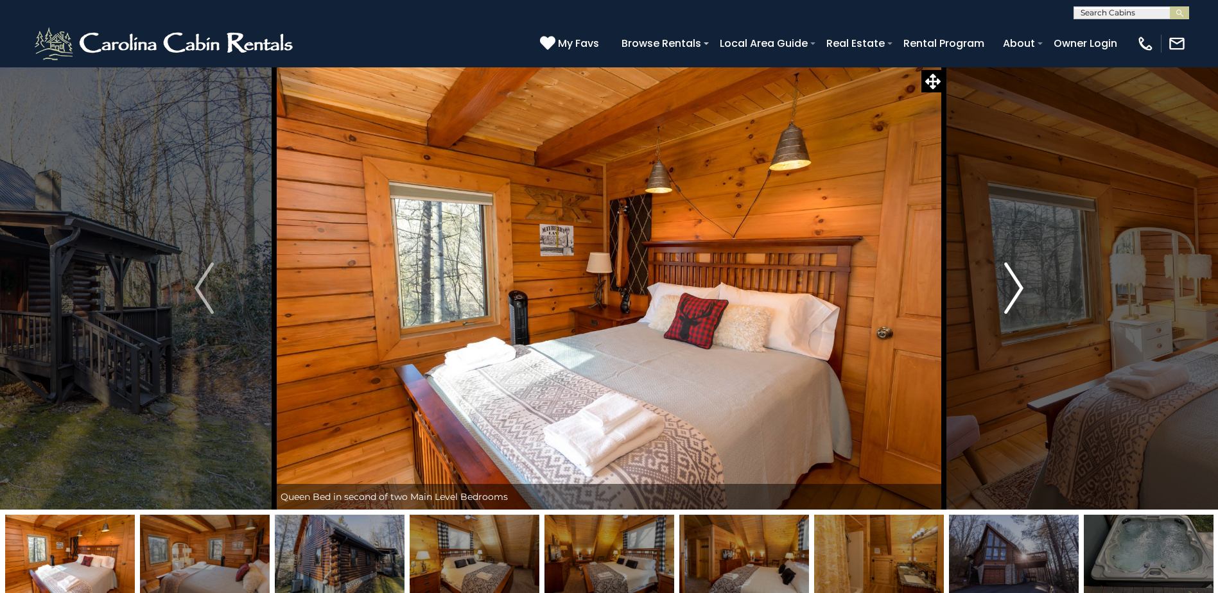
click at [1013, 279] on img "Next" at bounding box center [1013, 288] width 19 height 51
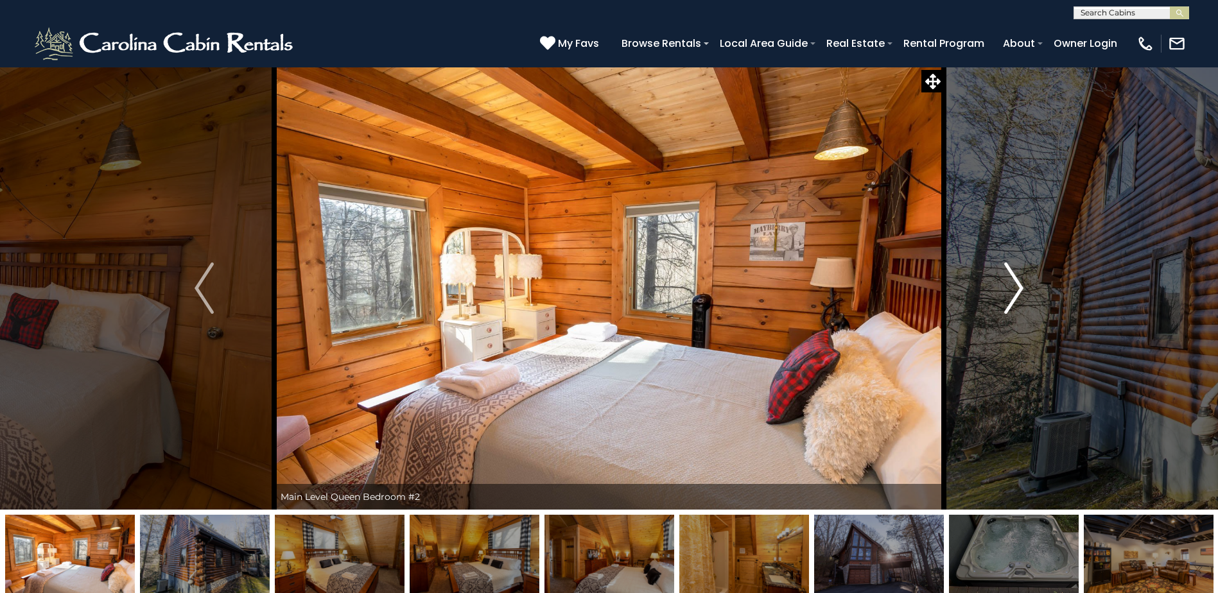
click at [1013, 279] on img "Next" at bounding box center [1013, 288] width 19 height 51
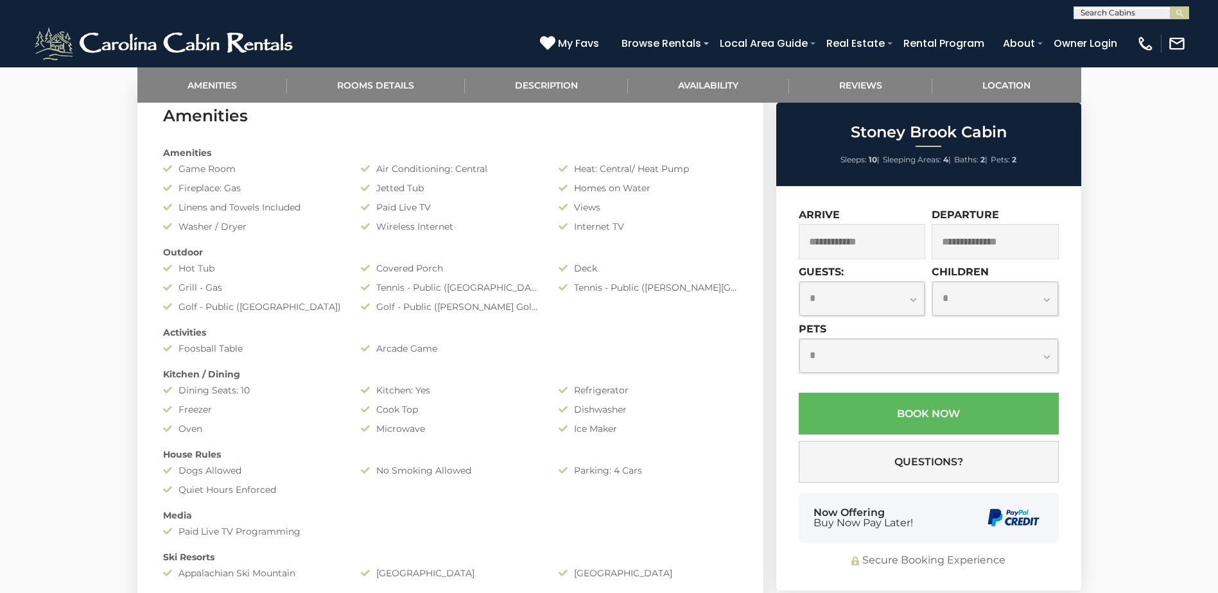
scroll to position [642, 0]
click at [853, 237] on input "text" at bounding box center [861, 241] width 127 height 35
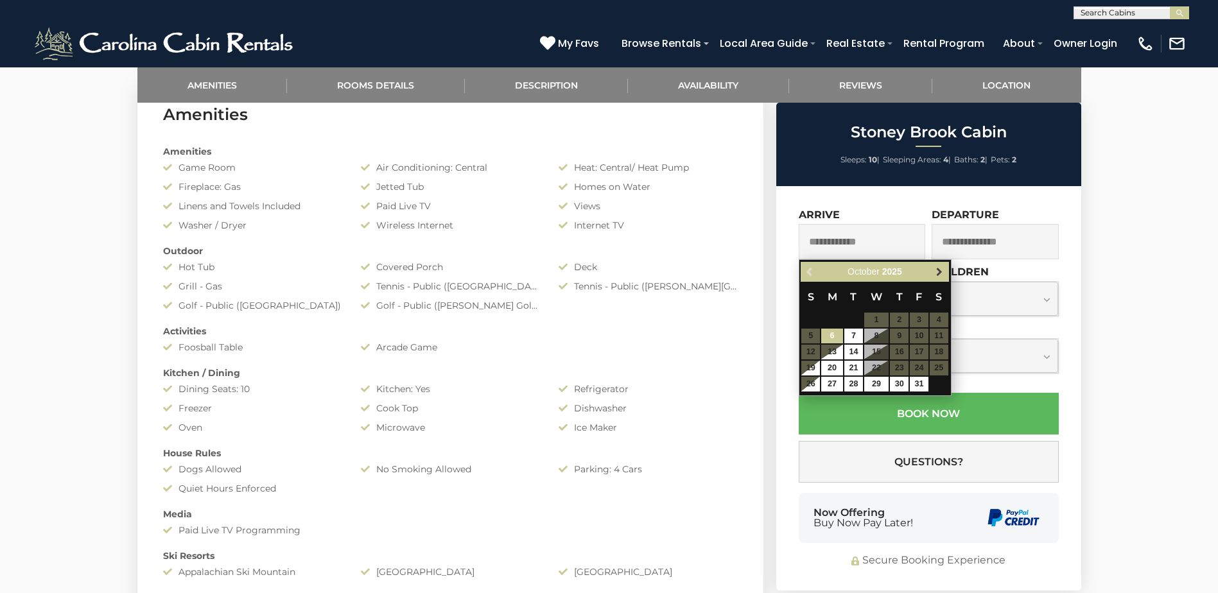
click at [934, 271] on span "Next" at bounding box center [939, 272] width 10 height 10
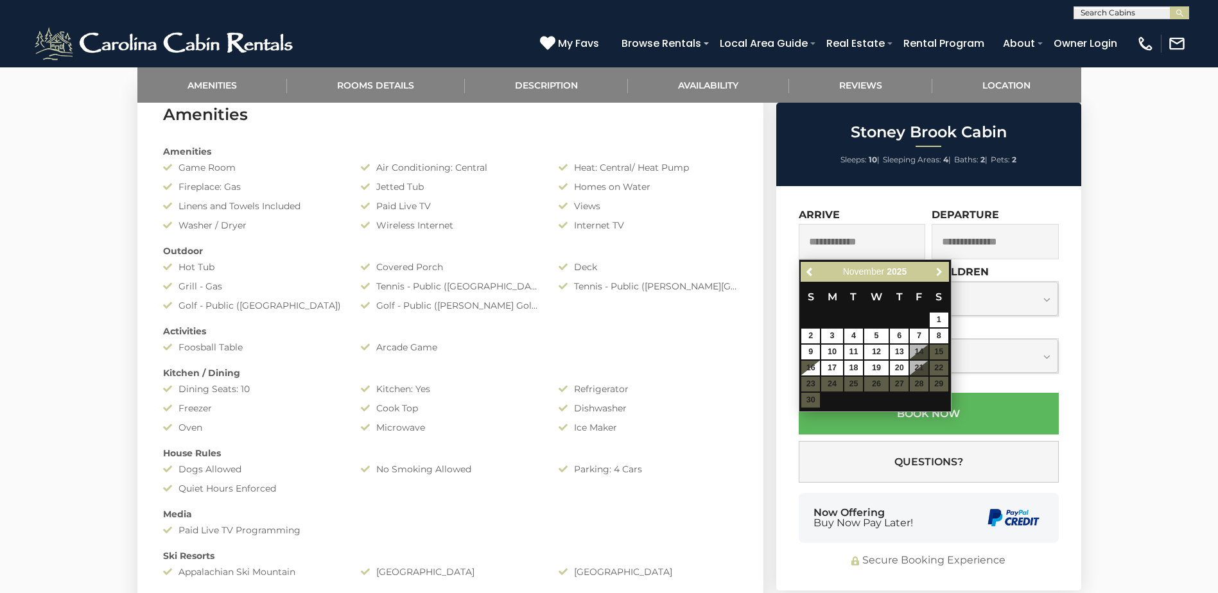
click at [934, 271] on span "Next" at bounding box center [939, 272] width 10 height 10
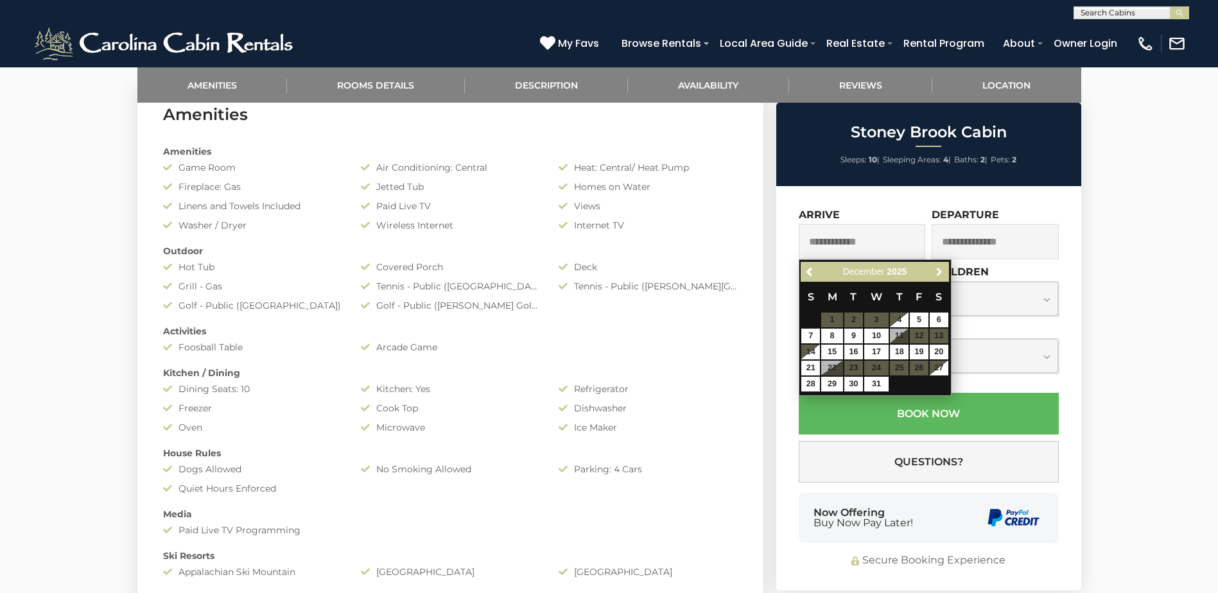
click at [934, 271] on span "Next" at bounding box center [939, 272] width 10 height 10
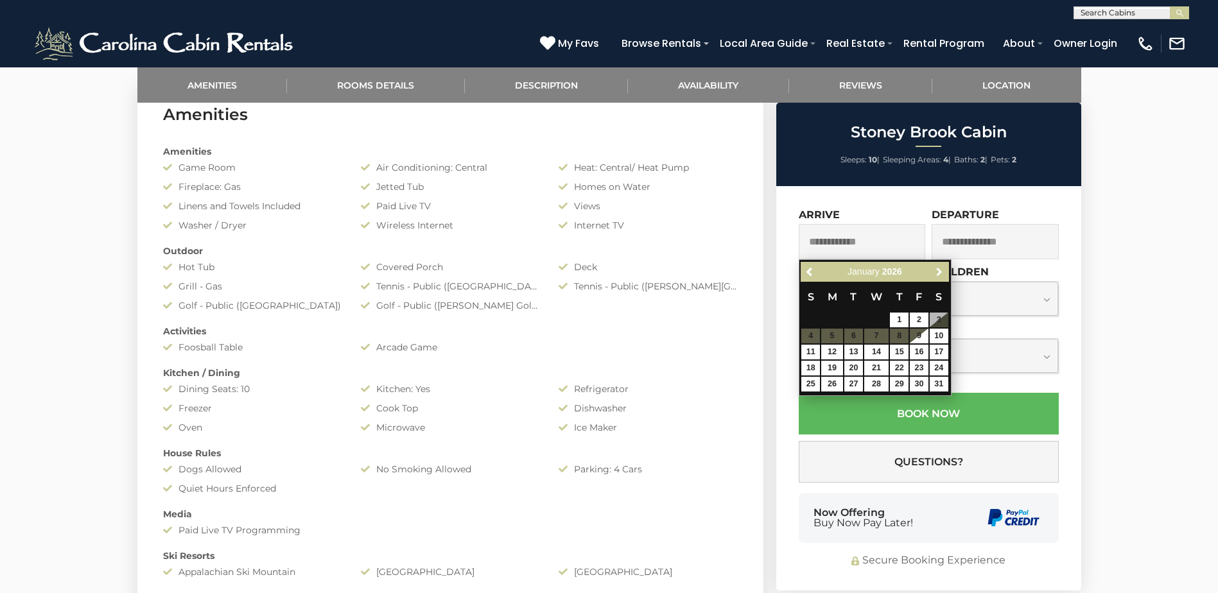
click at [934, 271] on span "Next" at bounding box center [939, 272] width 10 height 10
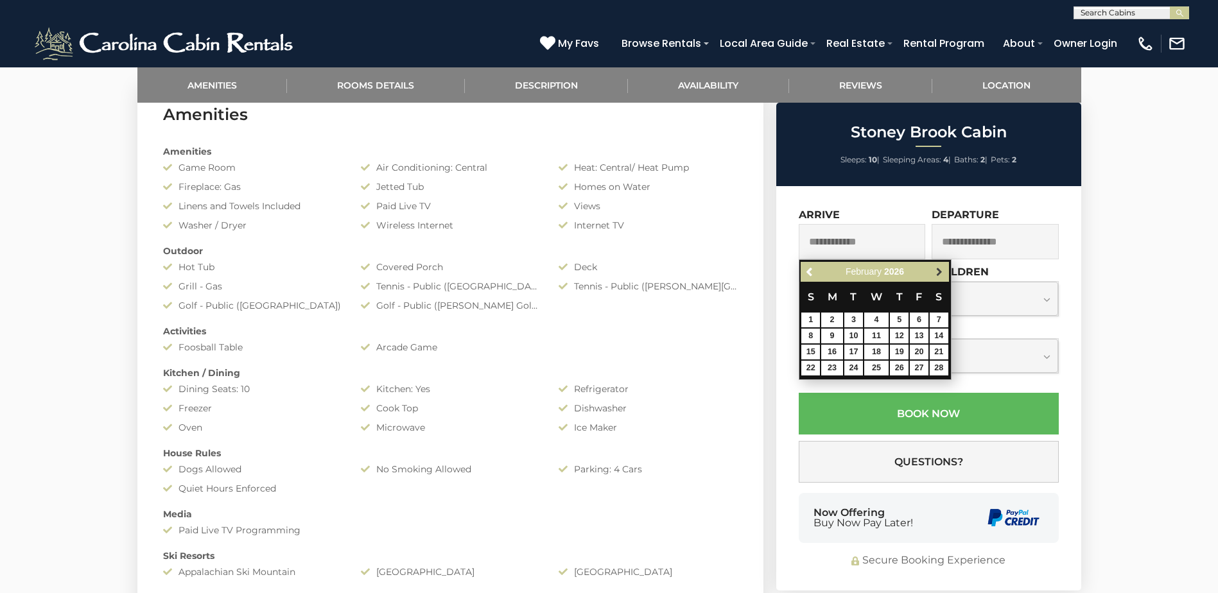
click at [935, 271] on span "Next" at bounding box center [939, 272] width 10 height 10
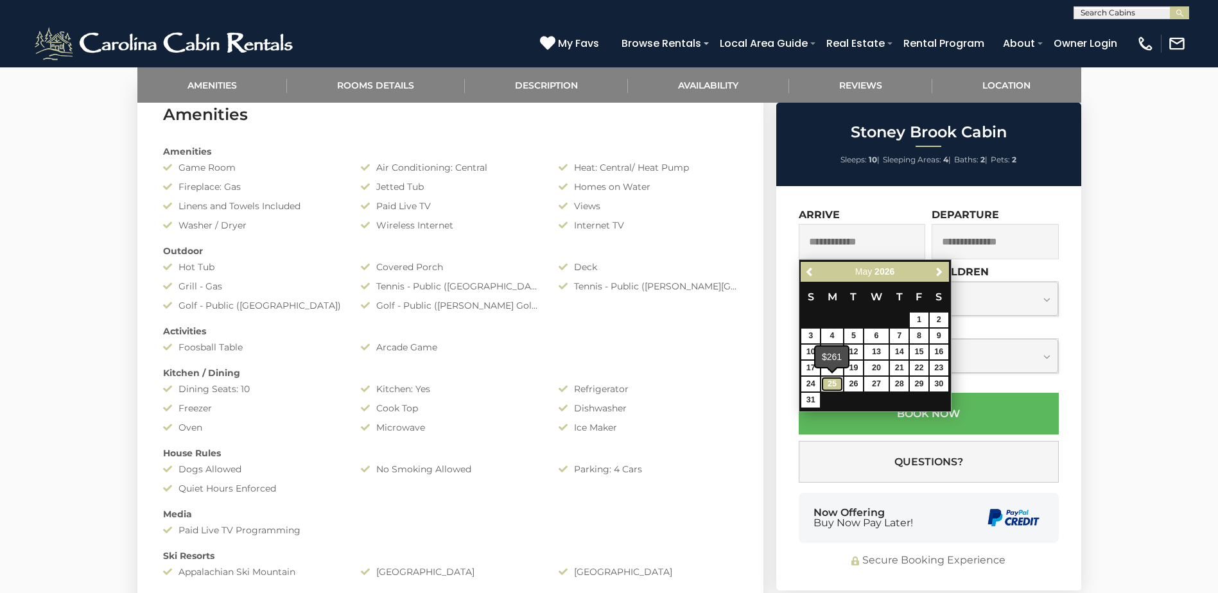
click at [833, 385] on link "25" at bounding box center [832, 384] width 22 height 15
type input "**********"
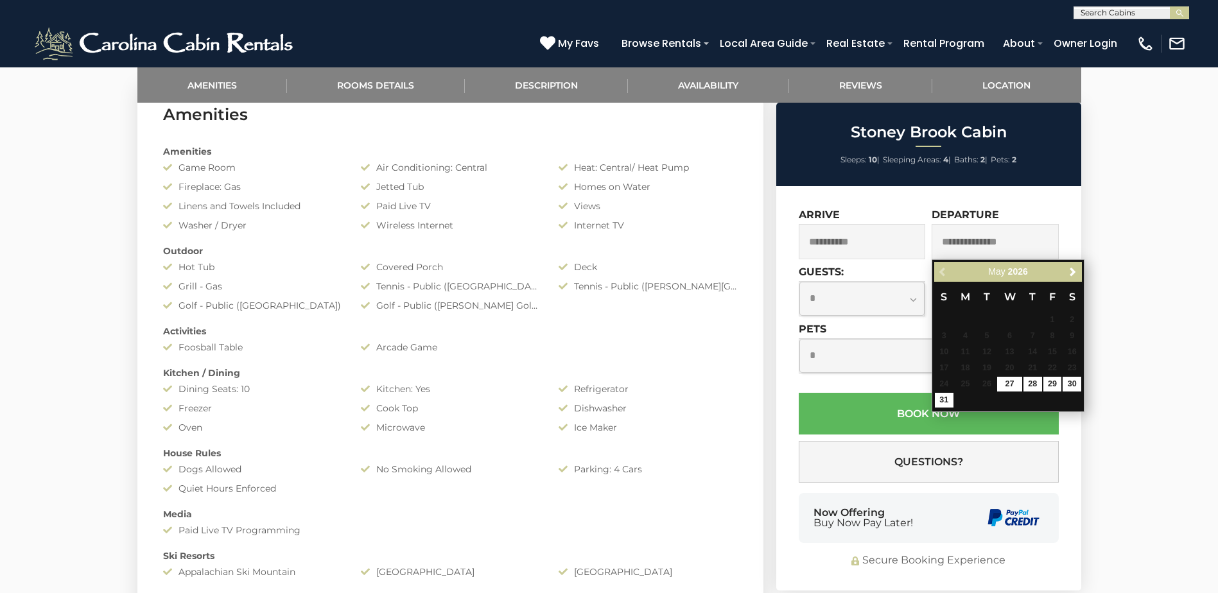
click at [975, 241] on input "text" at bounding box center [994, 241] width 127 height 35
click at [945, 401] on link "31" at bounding box center [943, 400] width 19 height 15
type input "**********"
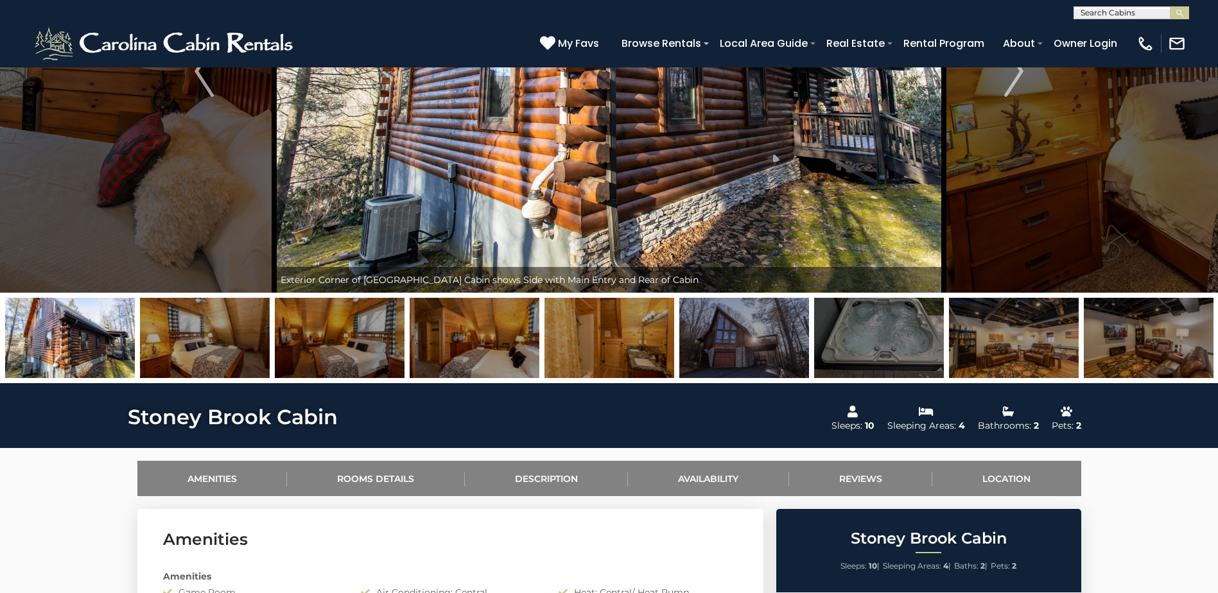
scroll to position [193, 0]
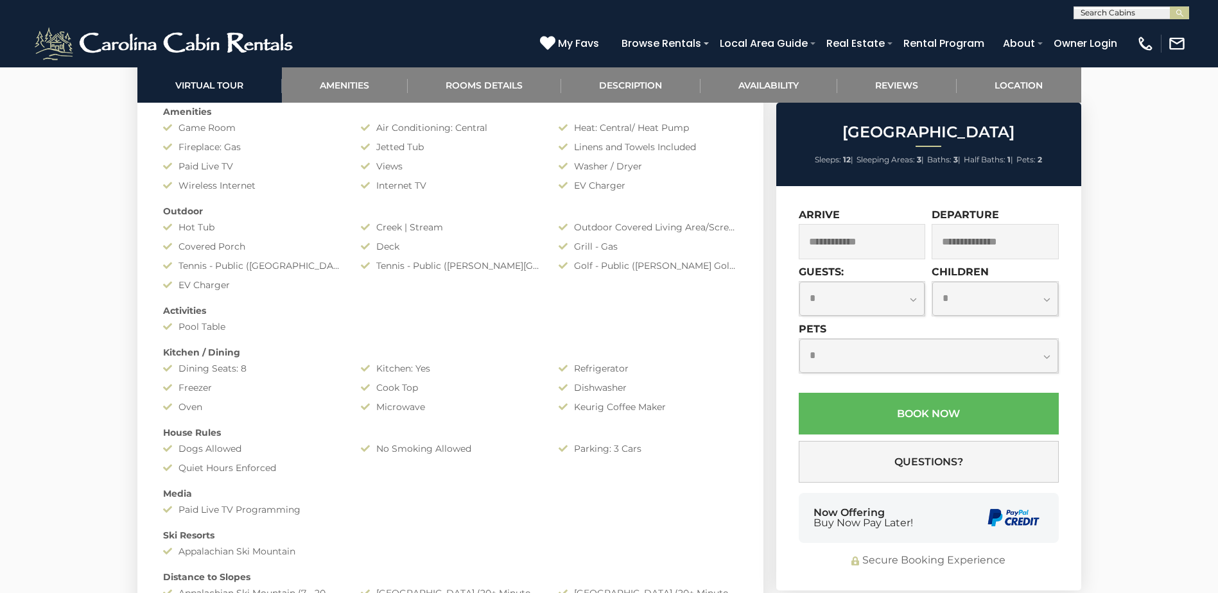
scroll to position [1155, 0]
